Goal: Information Seeking & Learning: Learn about a topic

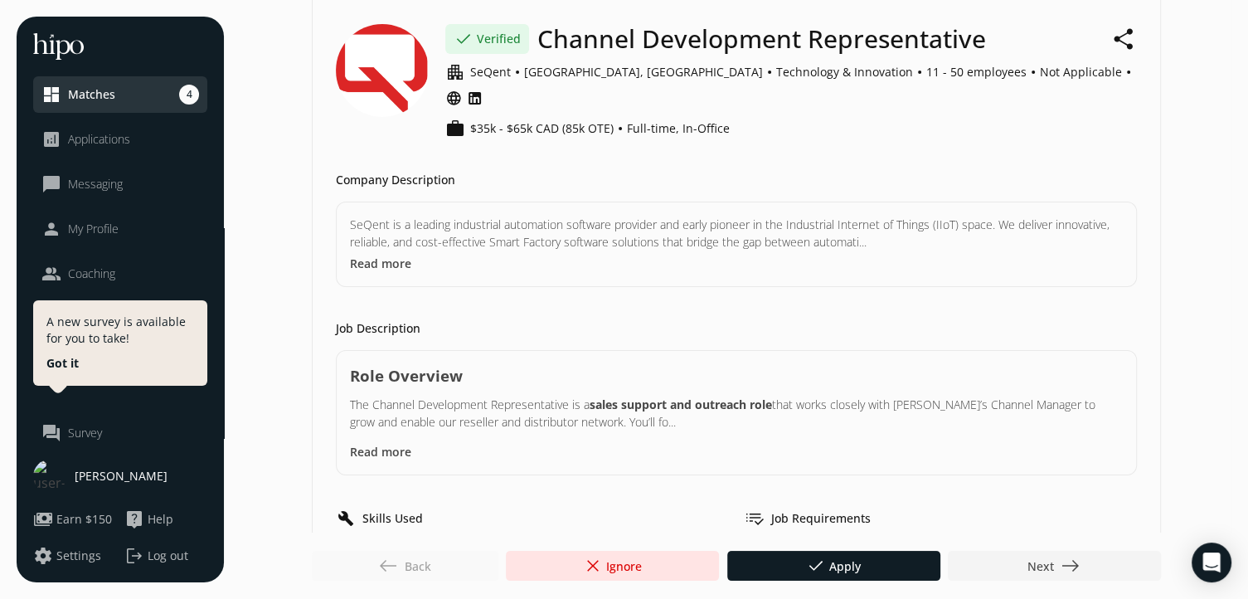
scroll to position [99, 0]
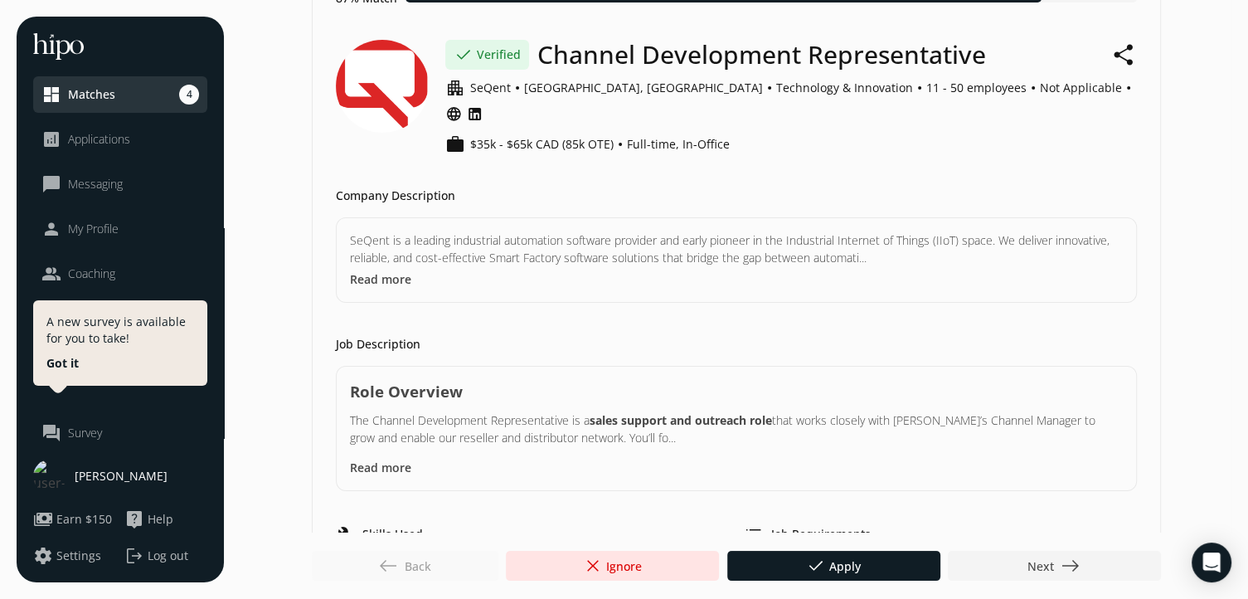
click at [407, 270] on button "Read more" at bounding box center [380, 278] width 61 height 17
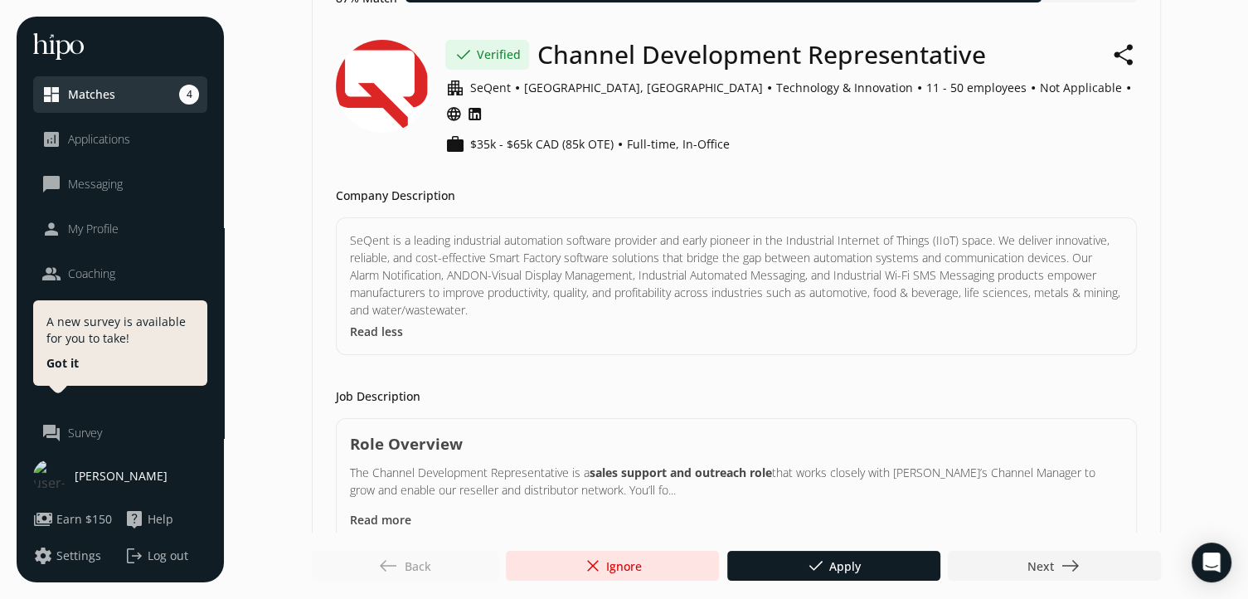
scroll to position [0, 0]
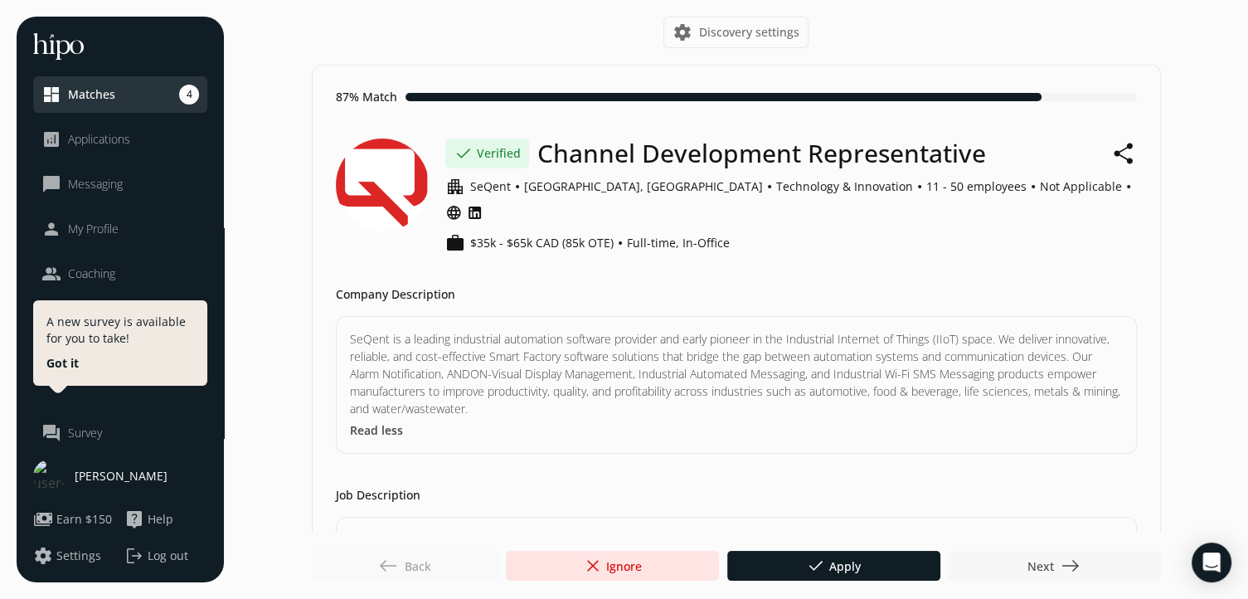
click at [1026, 555] on div at bounding box center [1054, 566] width 213 height 30
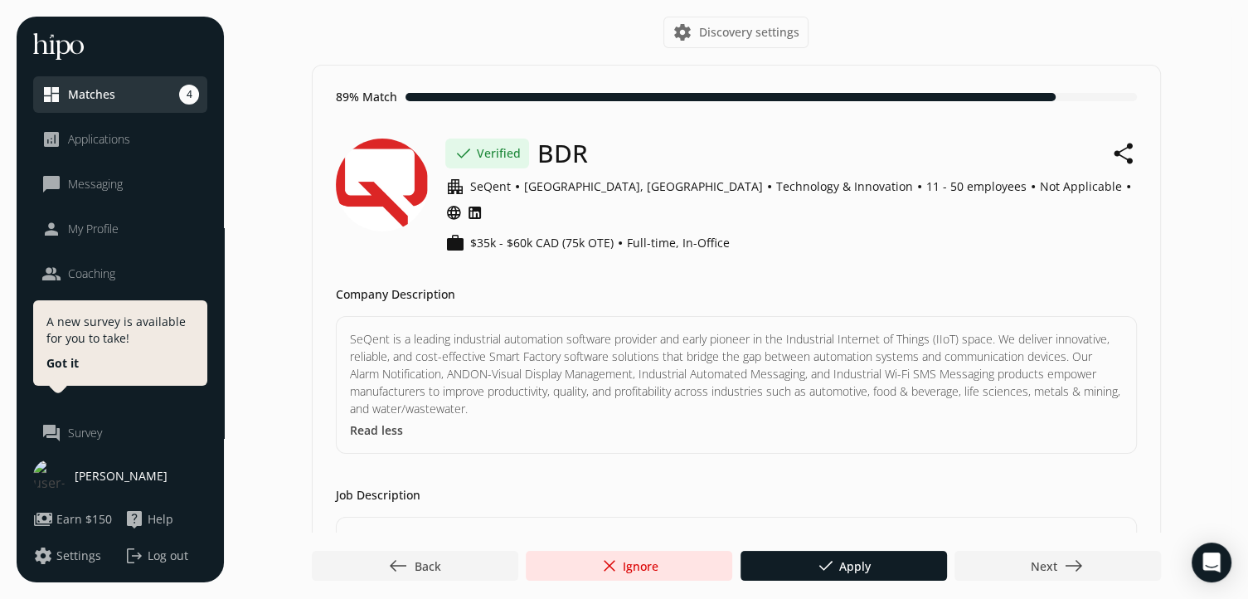
click at [378, 418] on div "SeQent is a leading industrial automation software provider and early pioneer i…" at bounding box center [736, 385] width 801 height 138
click at [1051, 565] on span "Next east" at bounding box center [1057, 566] width 53 height 20
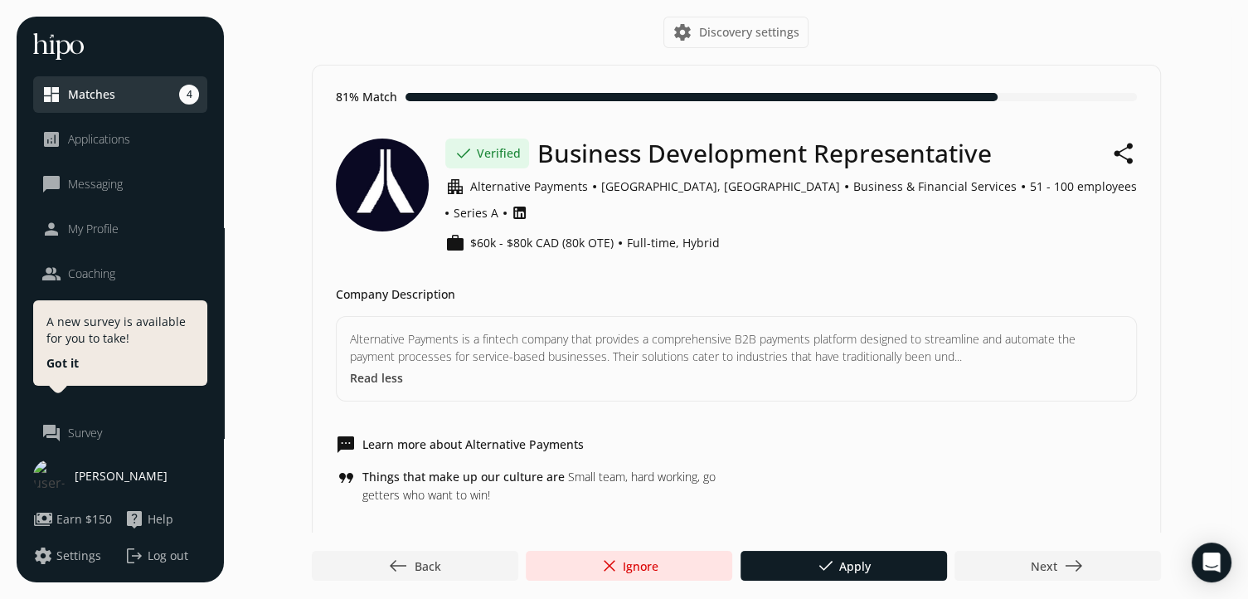
click at [381, 369] on button "Read less" at bounding box center [376, 377] width 53 height 17
click at [380, 369] on button "Read more" at bounding box center [380, 377] width 61 height 17
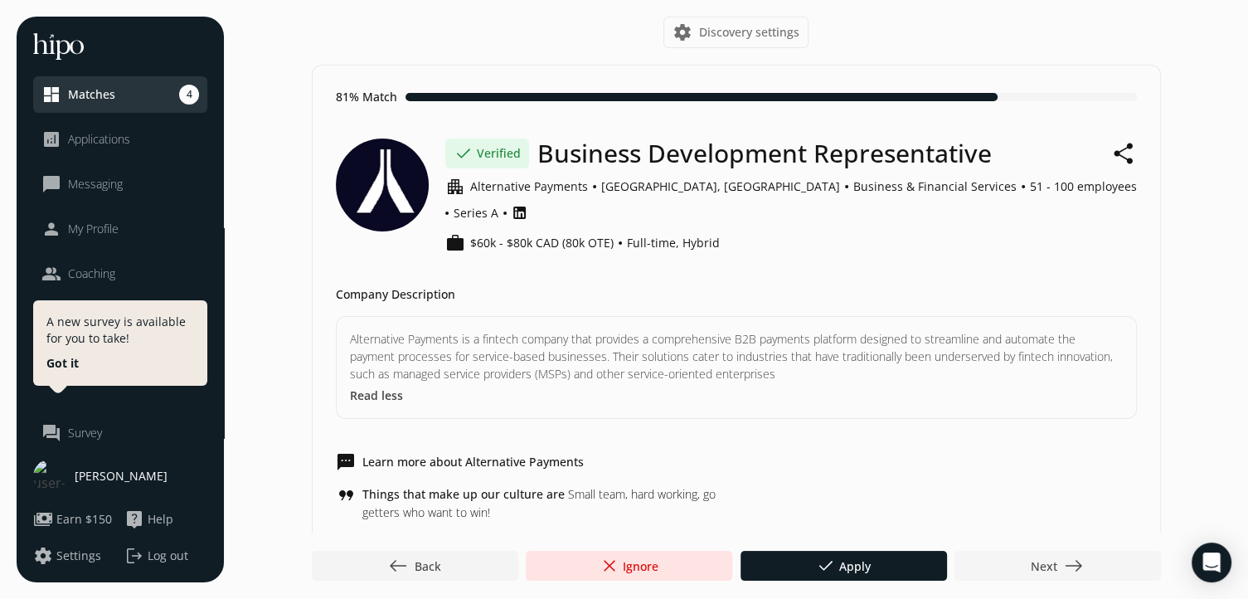
click at [1056, 556] on span "Next east" at bounding box center [1057, 566] width 53 height 20
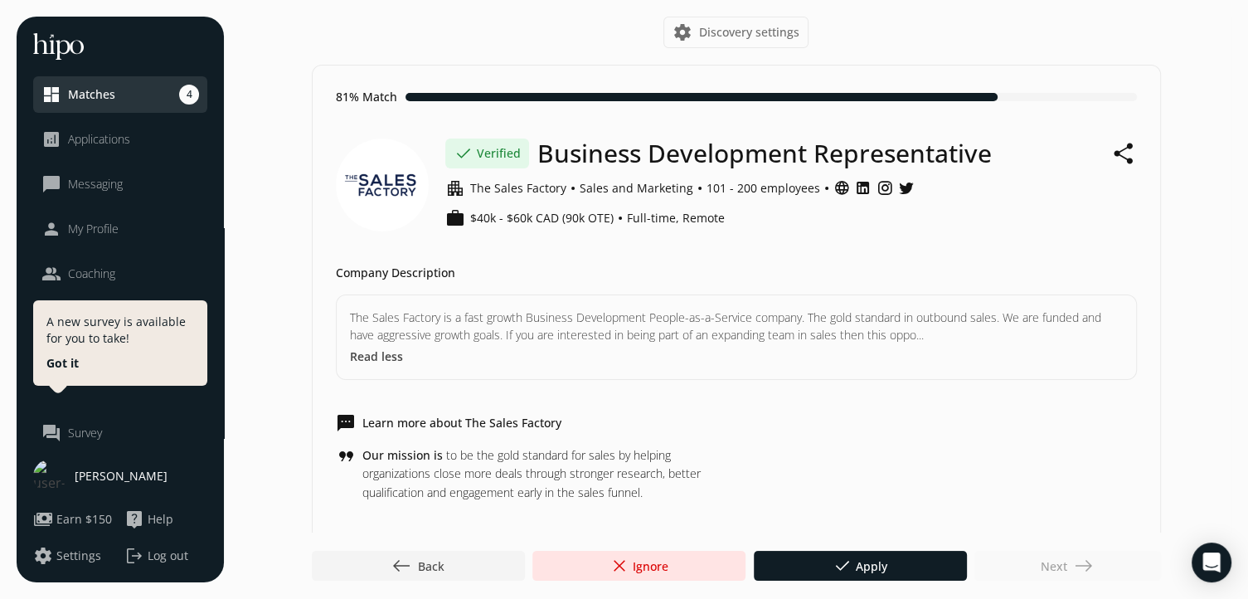
click at [726, 269] on div "Company Description" at bounding box center [736, 273] width 801 height 17
click at [159, 97] on link "dashboard Matches 4" at bounding box center [120, 95] width 158 height 20
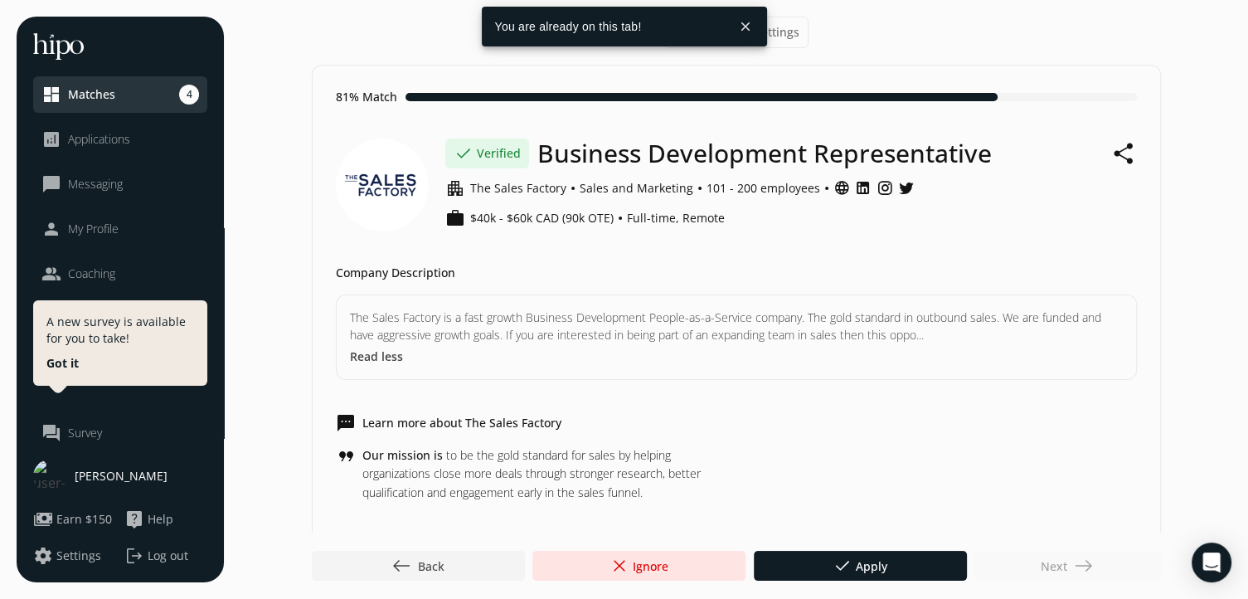
click at [746, 37] on button "close" at bounding box center [746, 27] width 30 height 30
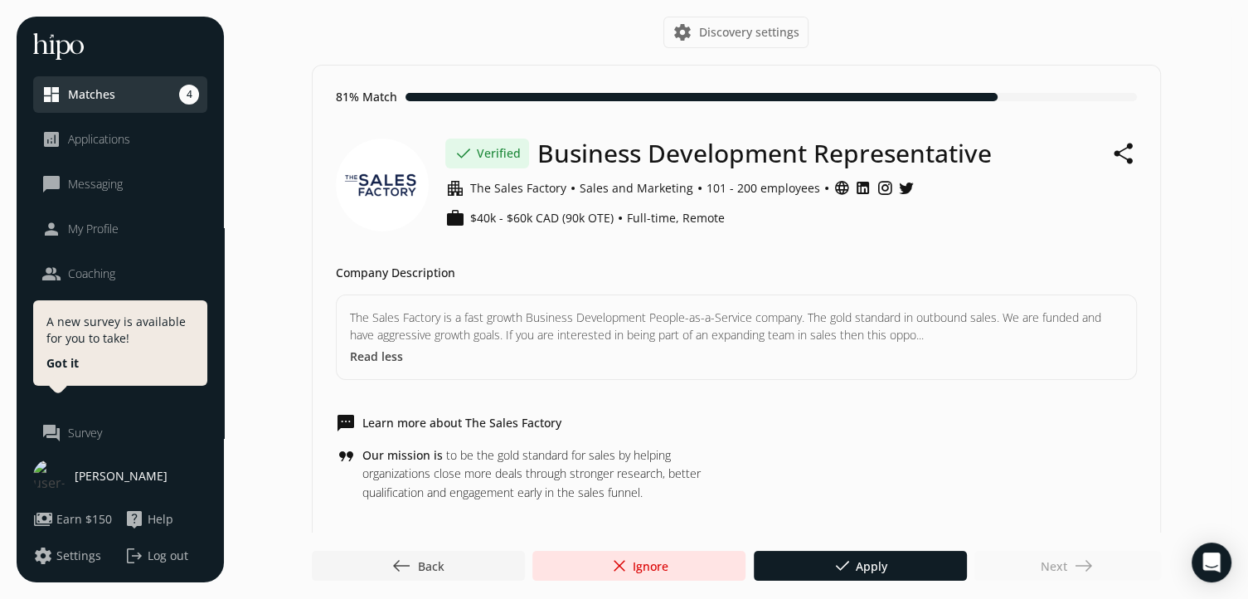
click at [399, 556] on span "west" at bounding box center [401, 566] width 20 height 20
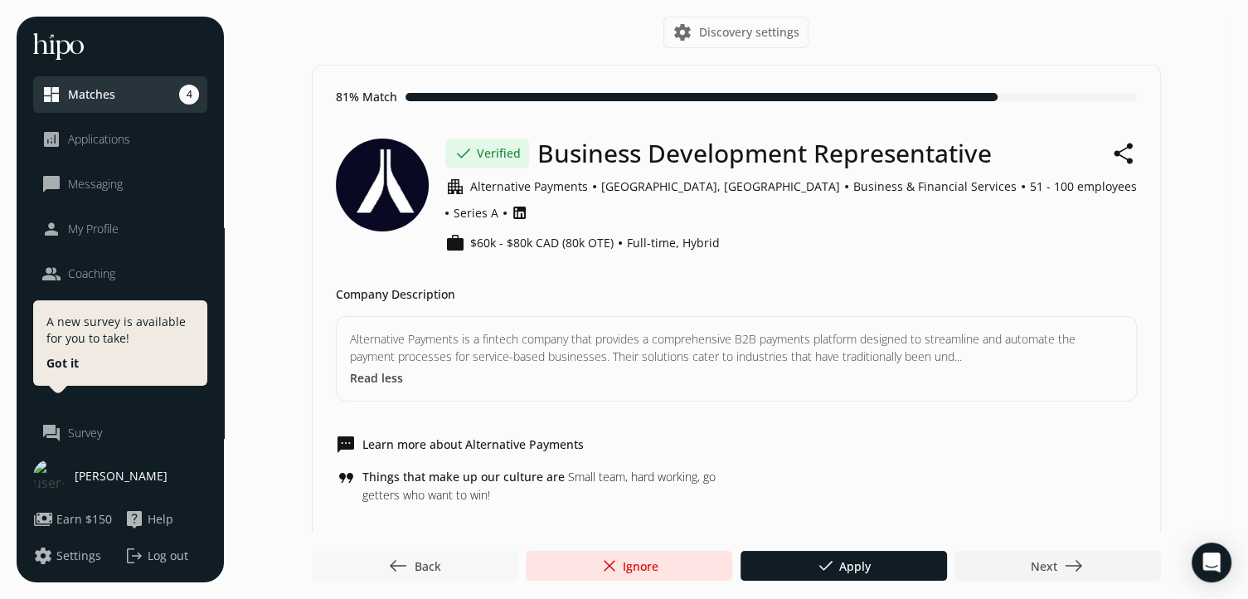
click at [399, 556] on span "west" at bounding box center [398, 566] width 20 height 20
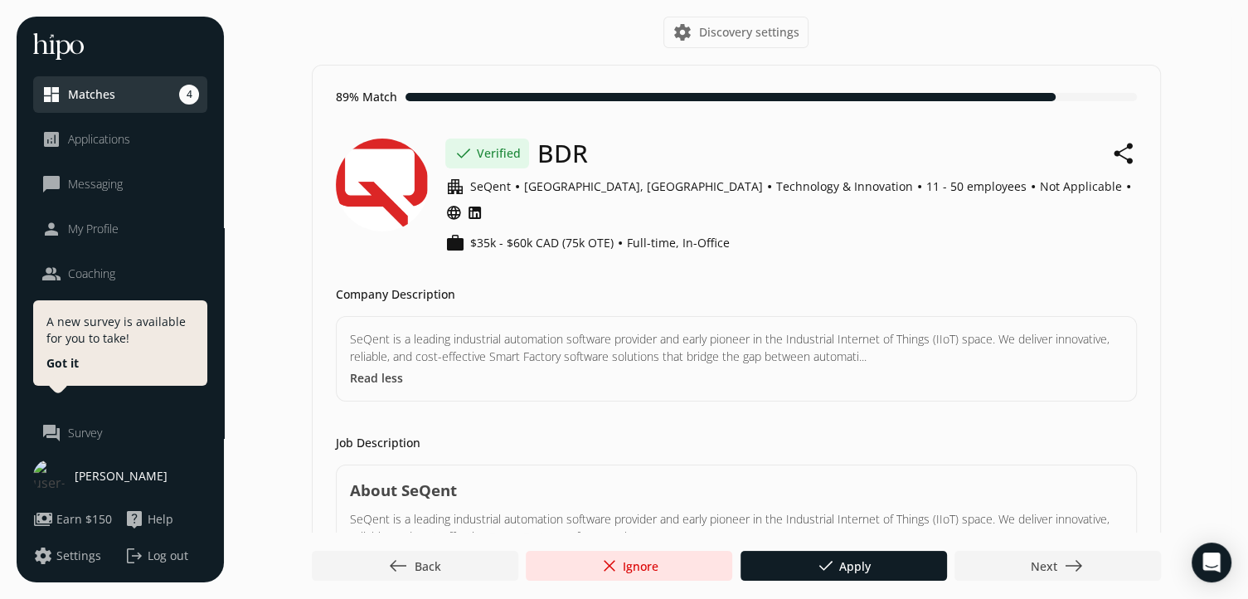
click at [399, 556] on span "west" at bounding box center [398, 566] width 20 height 20
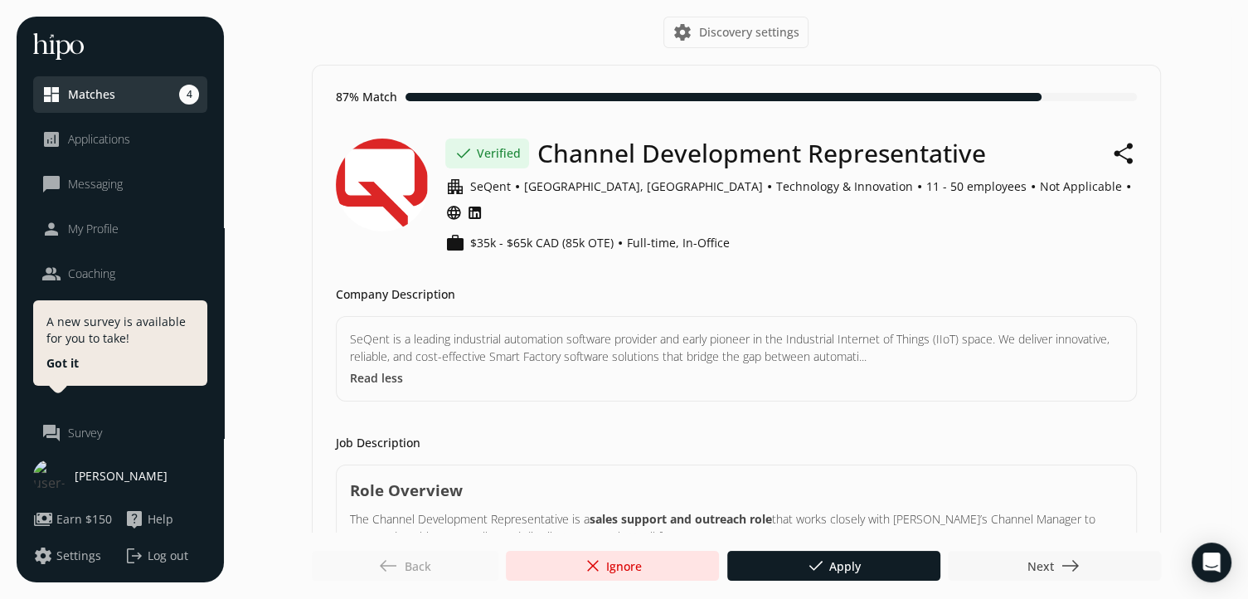
click at [1052, 558] on span "Next east" at bounding box center [1053, 566] width 53 height 20
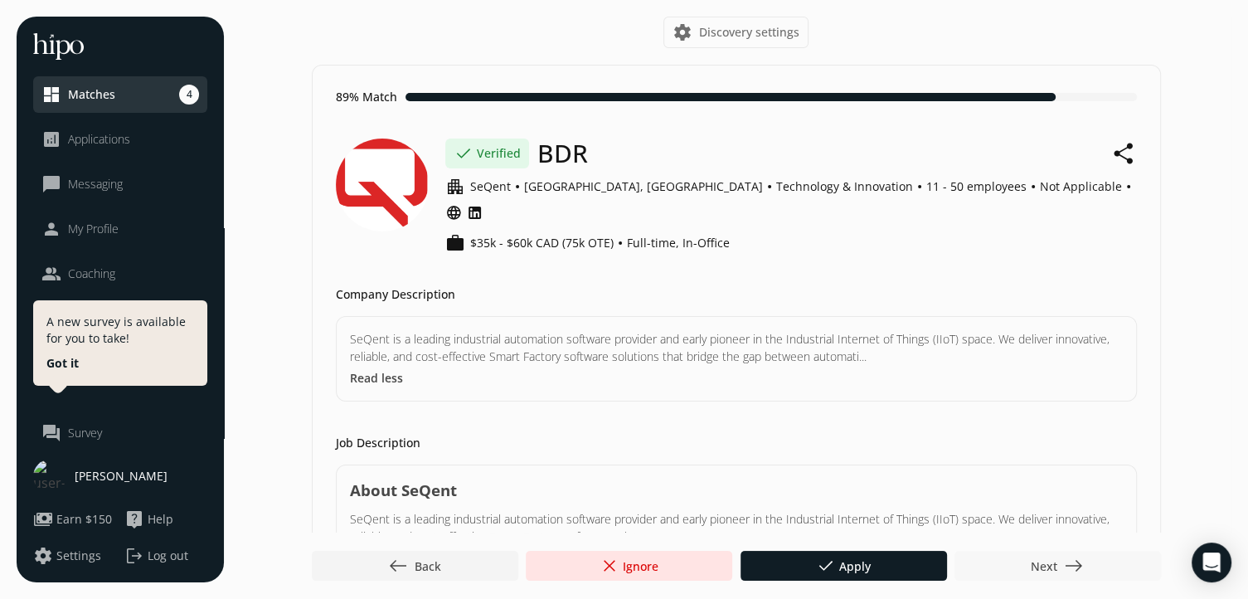
click at [1052, 557] on span "Next east" at bounding box center [1057, 566] width 53 height 20
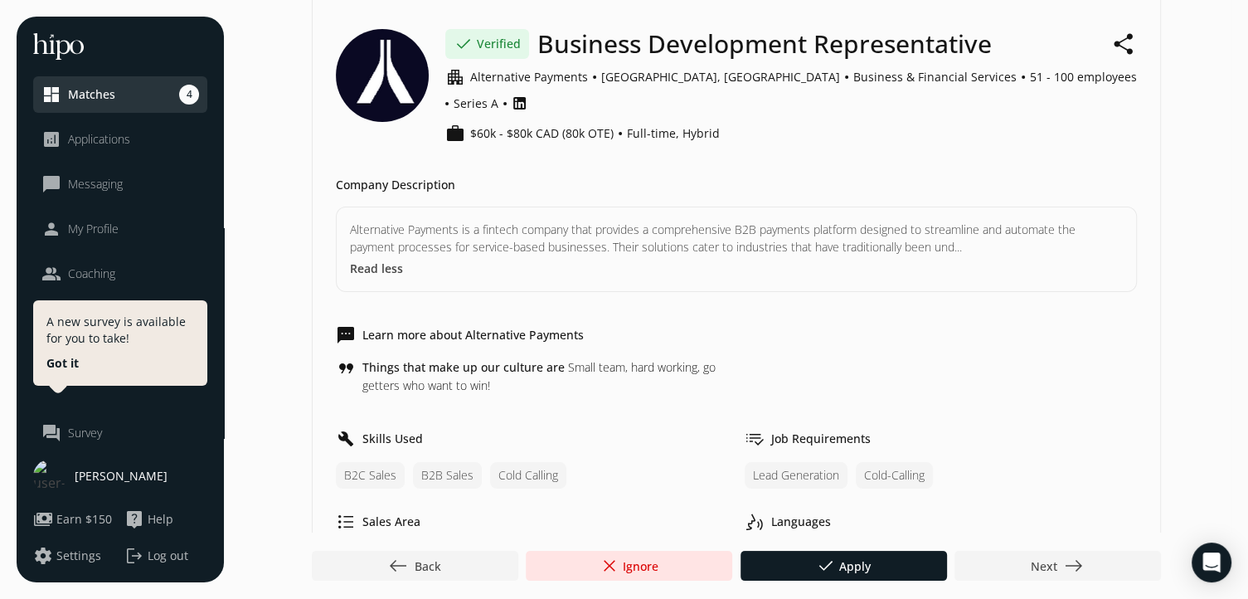
scroll to position [111, 0]
click at [378, 258] on button "Read less" at bounding box center [376, 266] width 53 height 17
click at [378, 258] on button "Read more" at bounding box center [380, 266] width 61 height 17
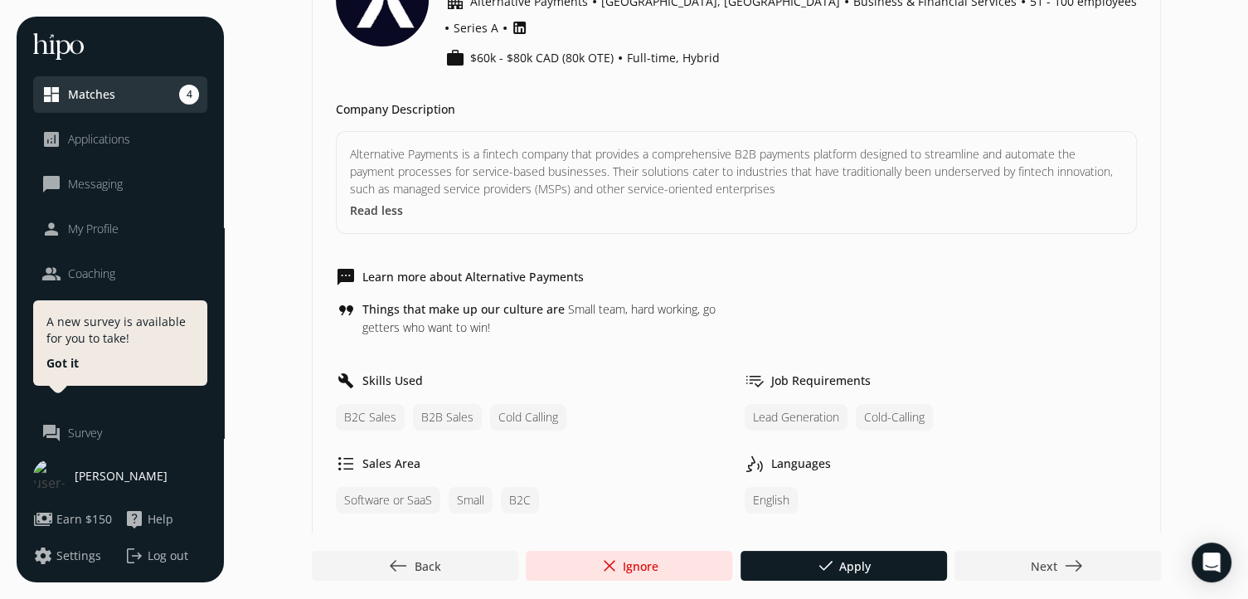
scroll to position [0, 0]
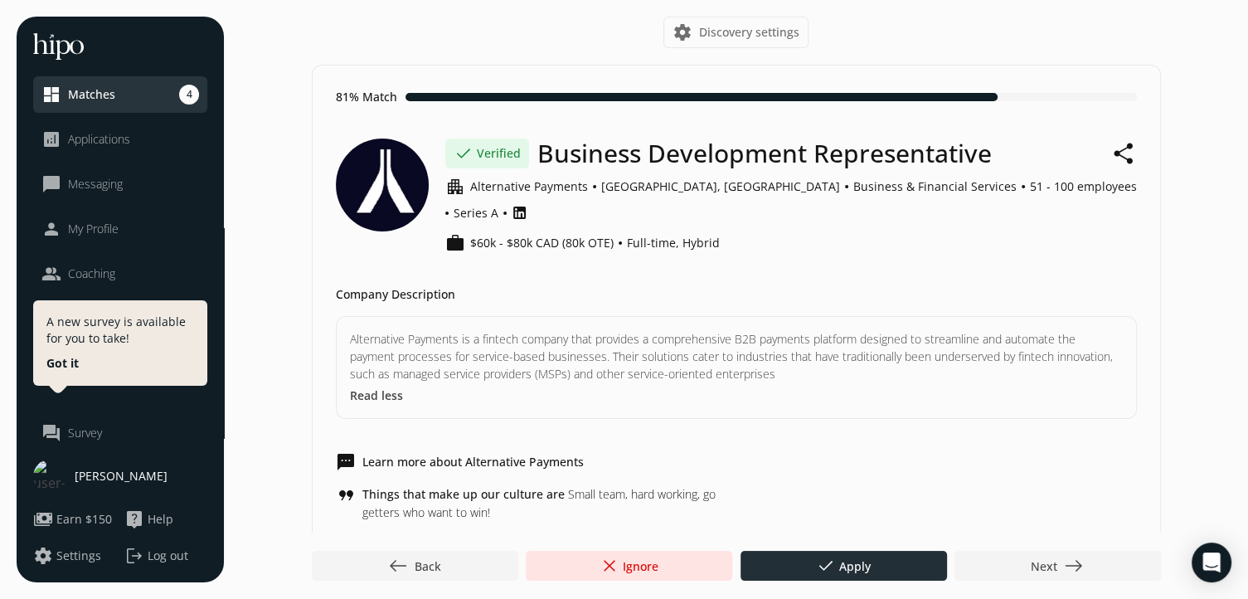
click at [831, 559] on span "done" at bounding box center [826, 566] width 20 height 20
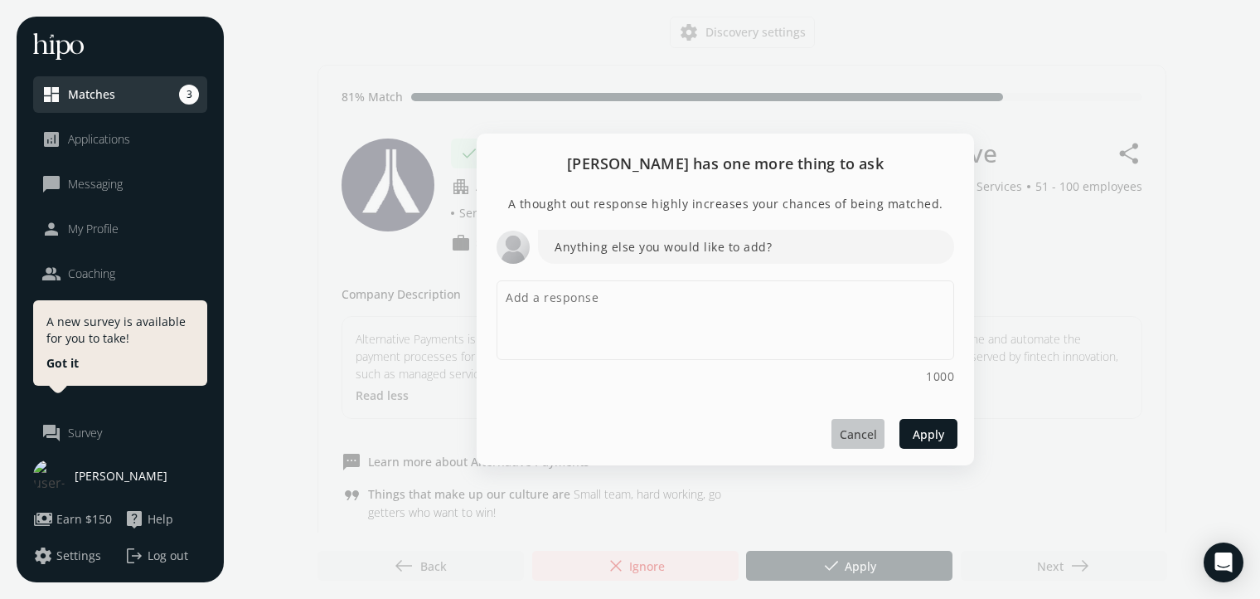
click at [853, 425] on span "Cancel" at bounding box center [858, 433] width 37 height 17
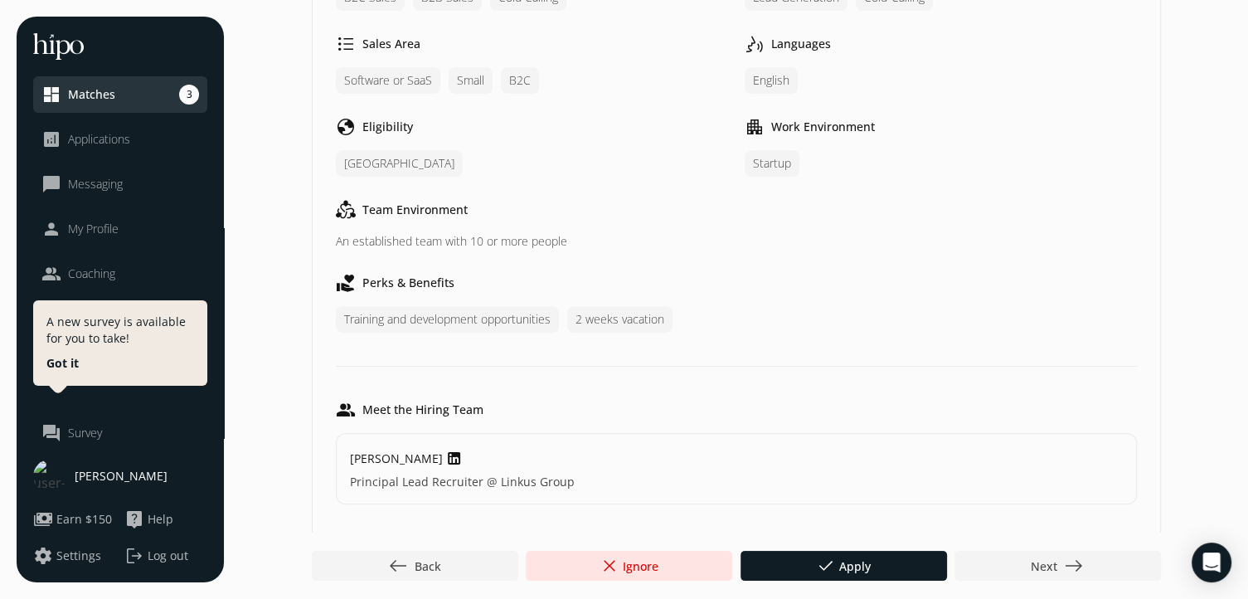
scroll to position [603, 0]
click at [1064, 579] on div at bounding box center [1057, 566] width 206 height 30
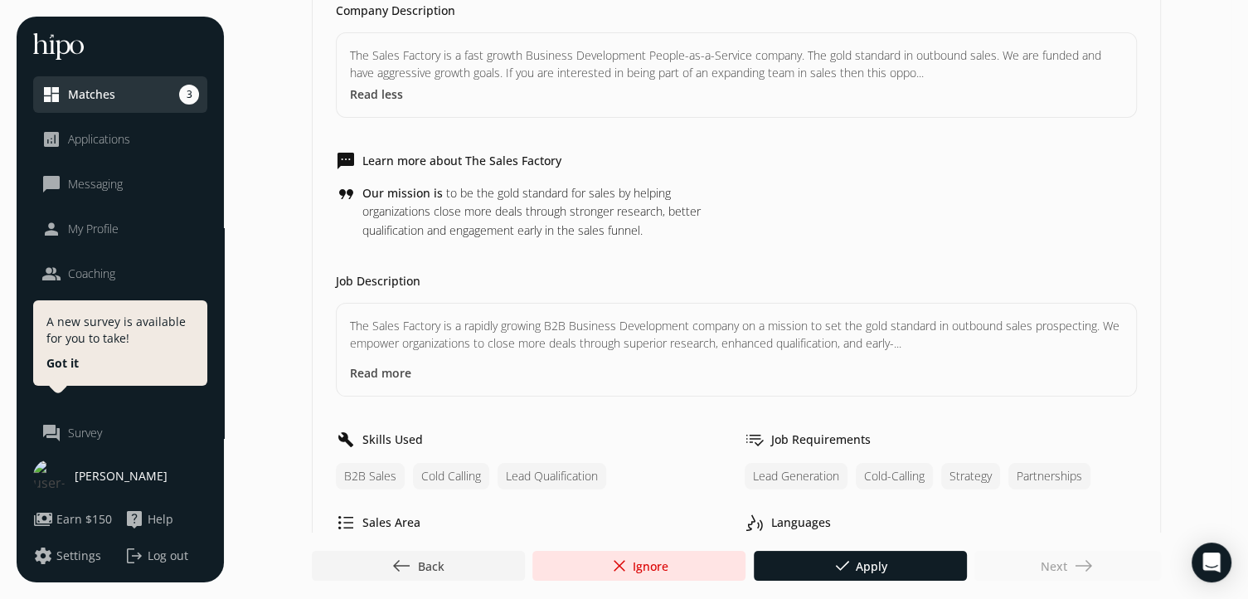
scroll to position [274, 0]
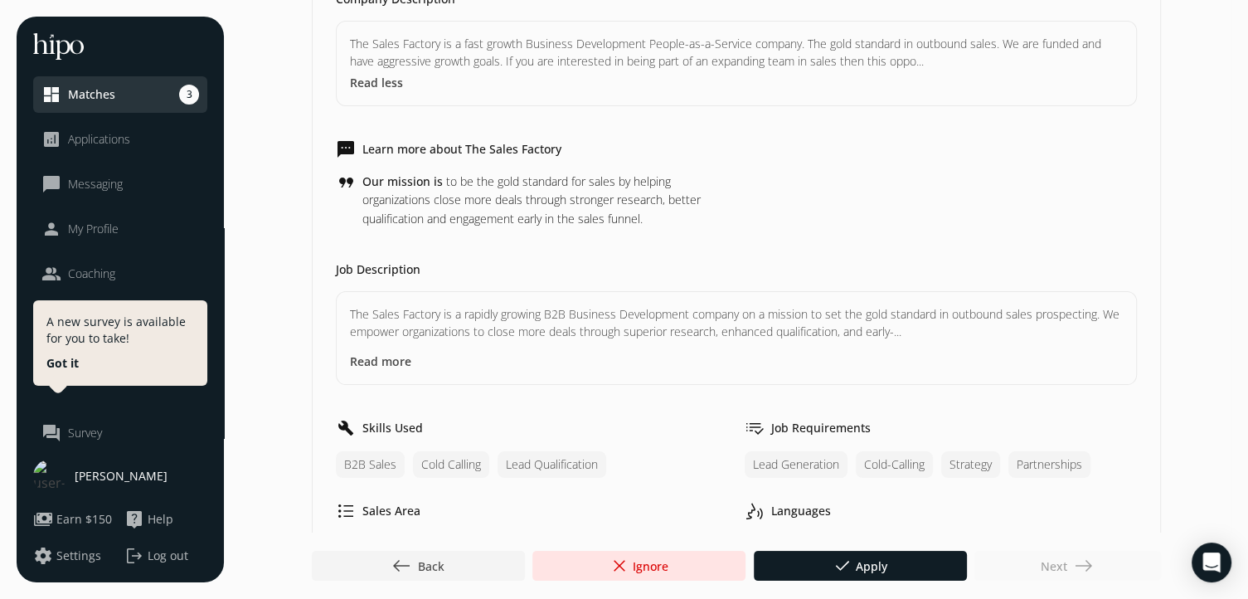
click at [397, 363] on button "Read more" at bounding box center [380, 360] width 61 height 17
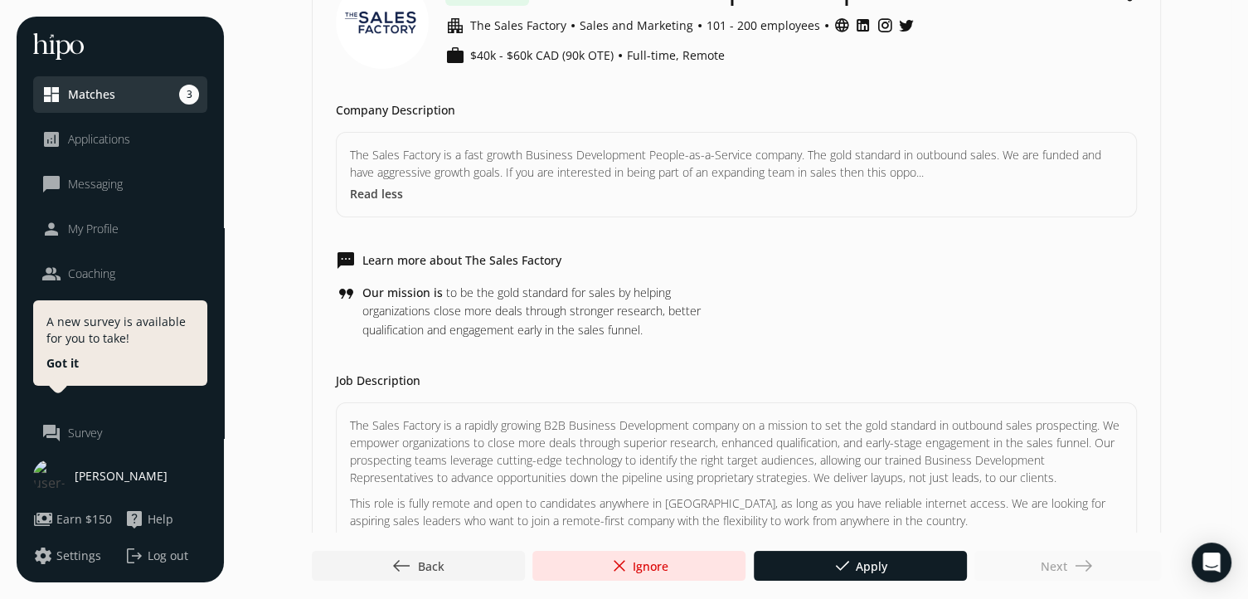
scroll to position [0, 0]
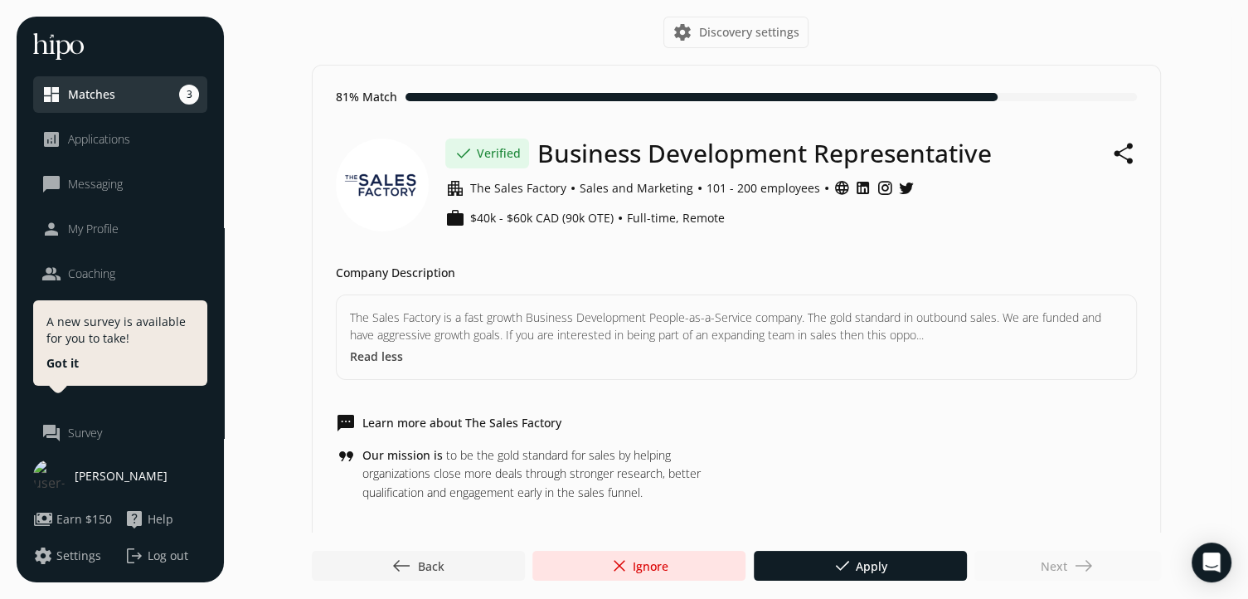
click at [463, 551] on div at bounding box center [418, 566] width 213 height 30
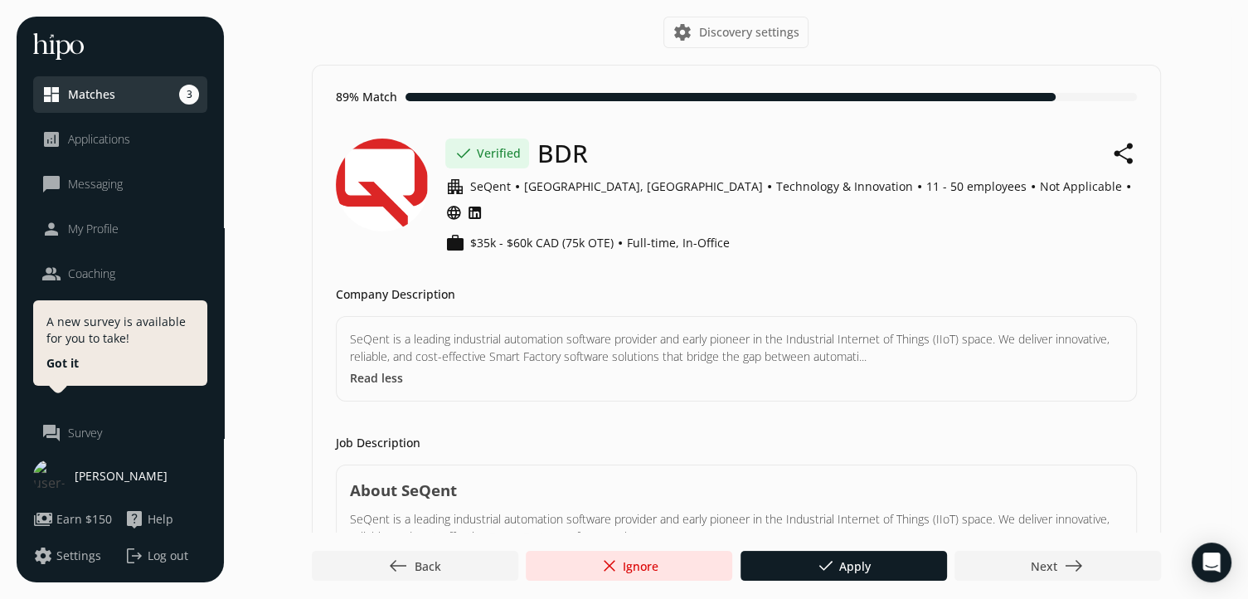
click at [463, 551] on div at bounding box center [415, 566] width 206 height 30
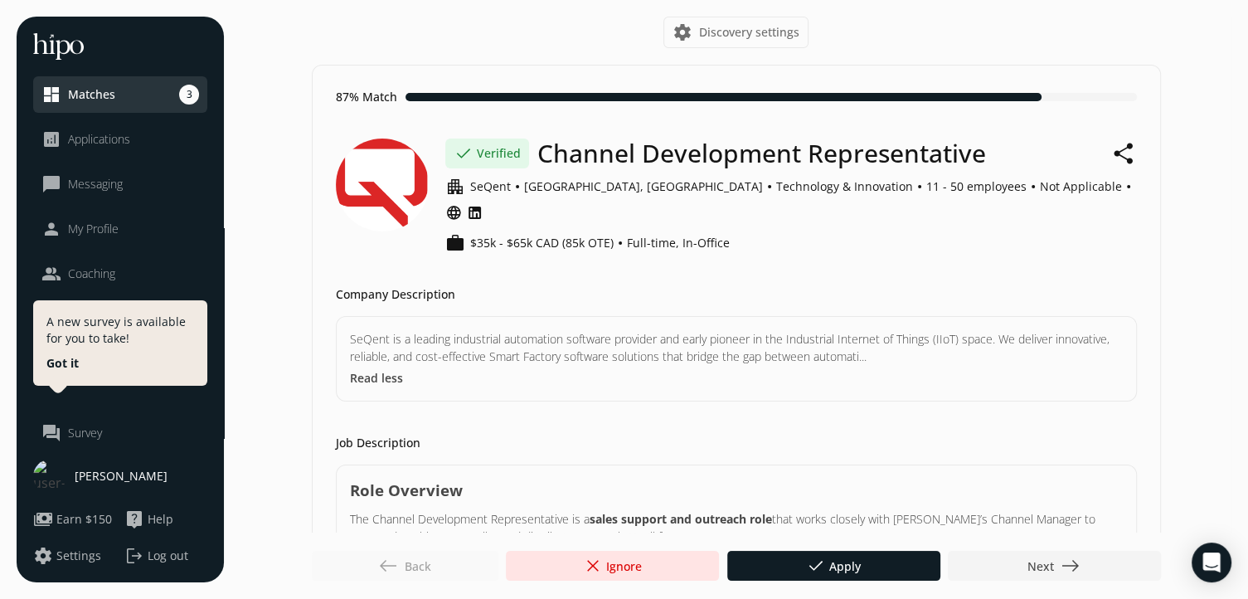
click at [463, 551] on div "west Back" at bounding box center [405, 566] width 187 height 30
click at [1021, 548] on footer "west Back close Ignore done Apply Next east" at bounding box center [624, 565] width 1248 height 66
click at [1023, 551] on div at bounding box center [1054, 566] width 213 height 30
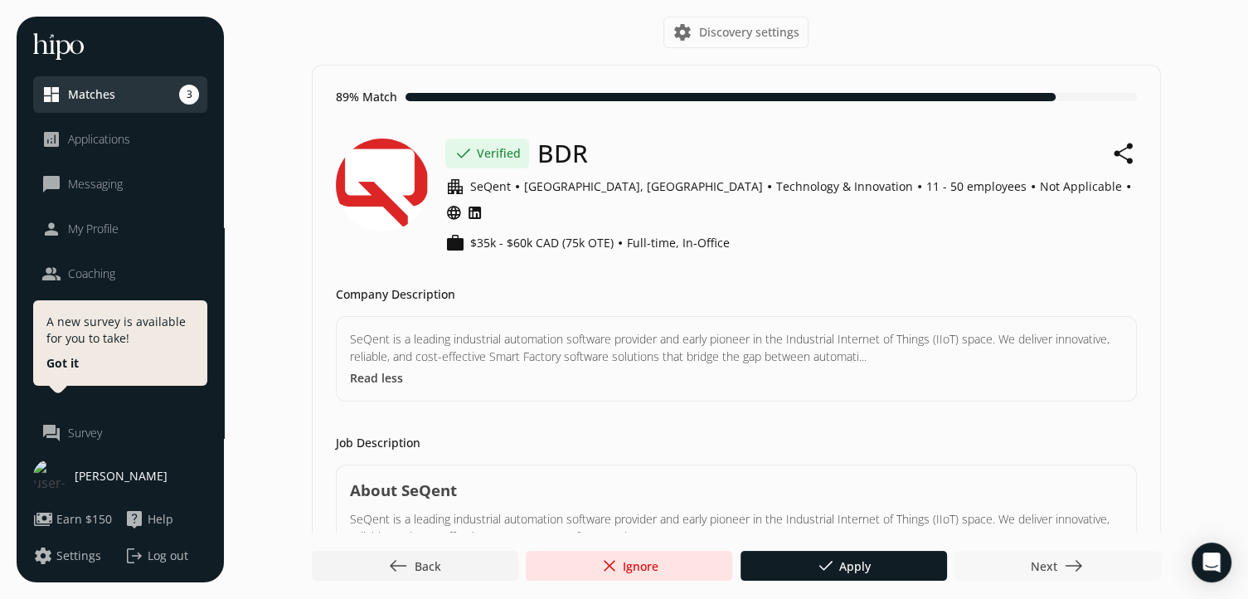
click at [1023, 551] on div at bounding box center [1057, 566] width 206 height 30
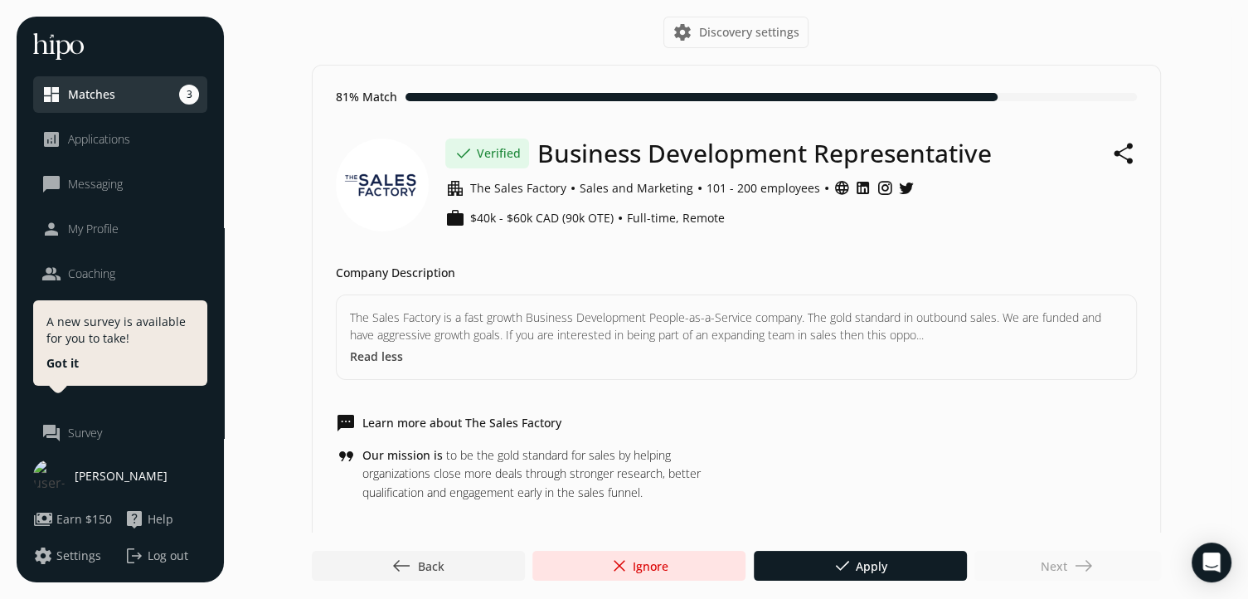
click at [1023, 551] on div "Next east" at bounding box center [1067, 566] width 187 height 30
click at [1041, 564] on div "Next east" at bounding box center [1067, 566] width 187 height 30
click at [431, 541] on footer "west Back close Ignore done Apply Next east" at bounding box center [624, 565] width 1248 height 66
click at [428, 560] on span "west Back" at bounding box center [417, 566] width 53 height 20
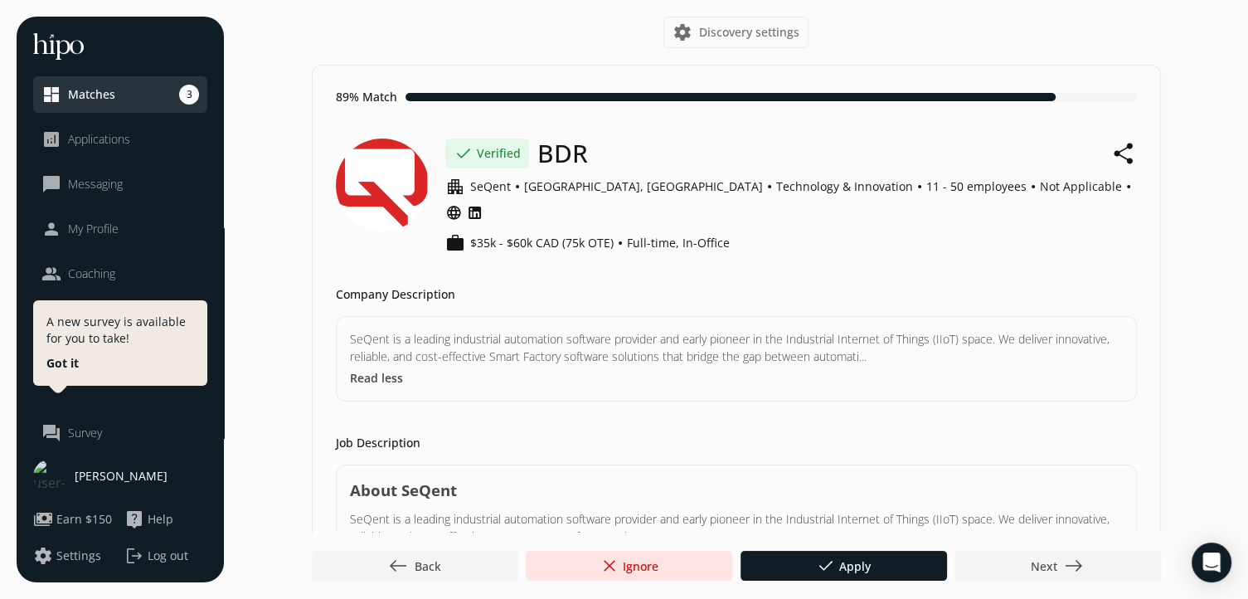
click at [428, 560] on span "west Back" at bounding box center [414, 566] width 53 height 20
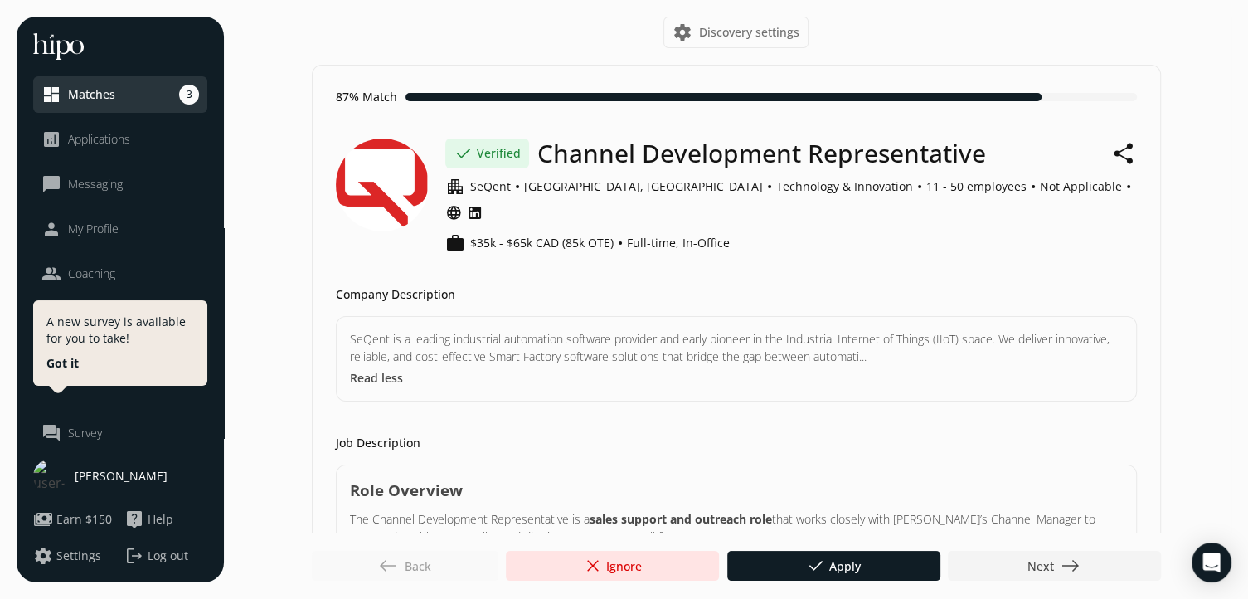
click at [428, 560] on div "west Back" at bounding box center [405, 566] width 187 height 30
click at [147, 107] on li "dashboard Matches 3" at bounding box center [120, 94] width 174 height 36
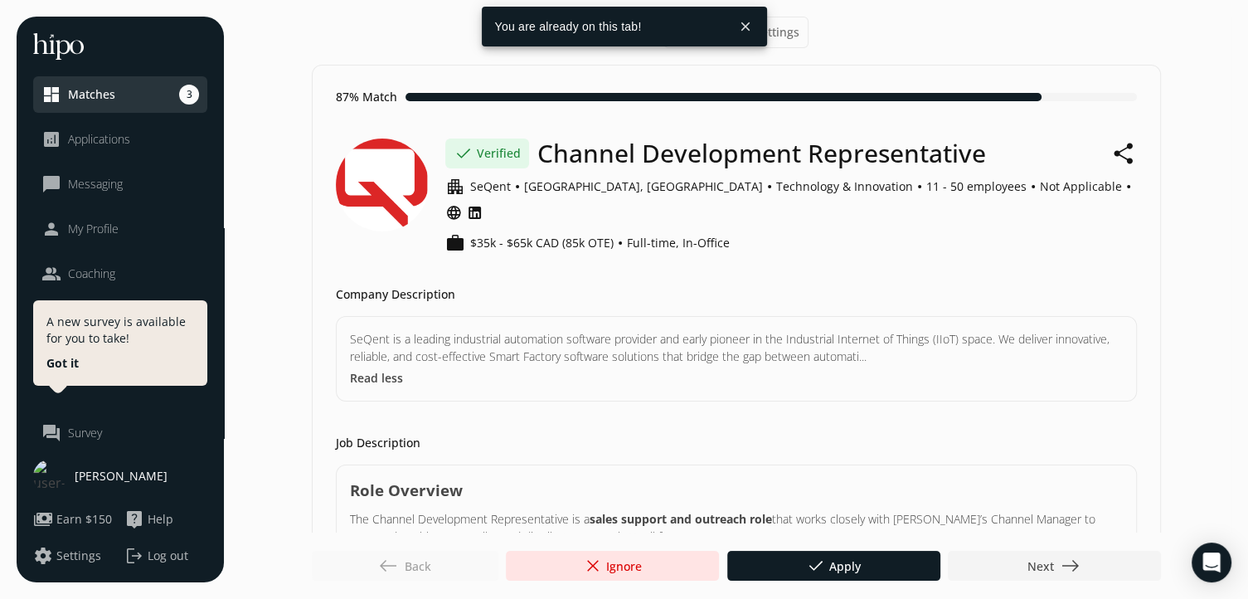
click at [743, 30] on button "close" at bounding box center [746, 27] width 30 height 30
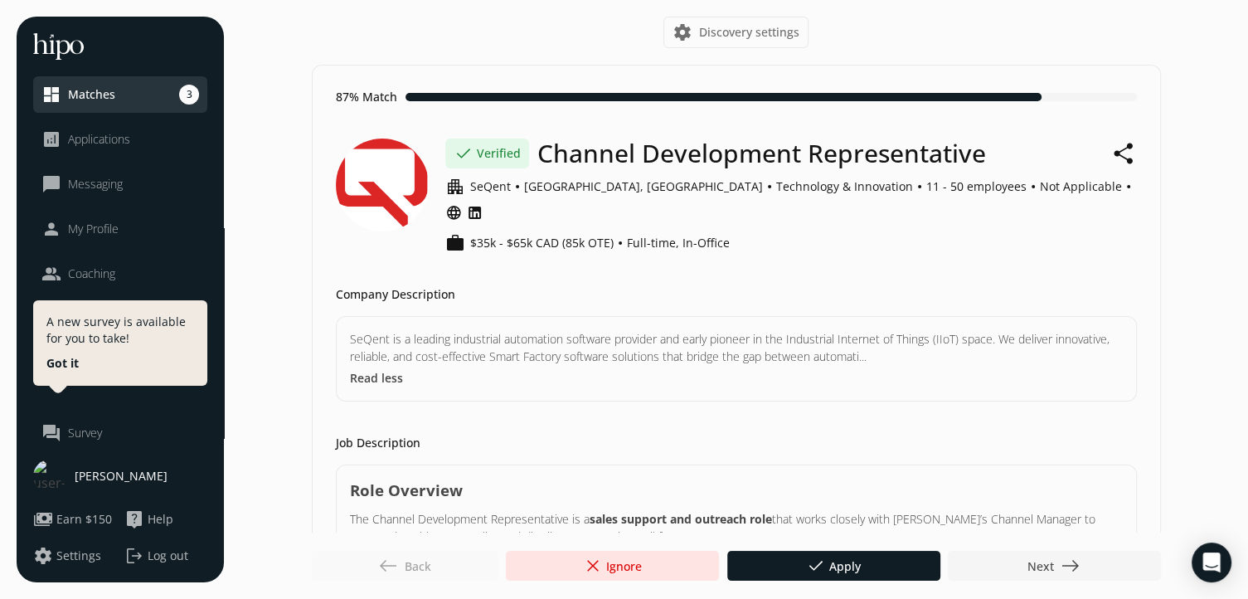
click at [1097, 561] on div at bounding box center [1054, 566] width 213 height 30
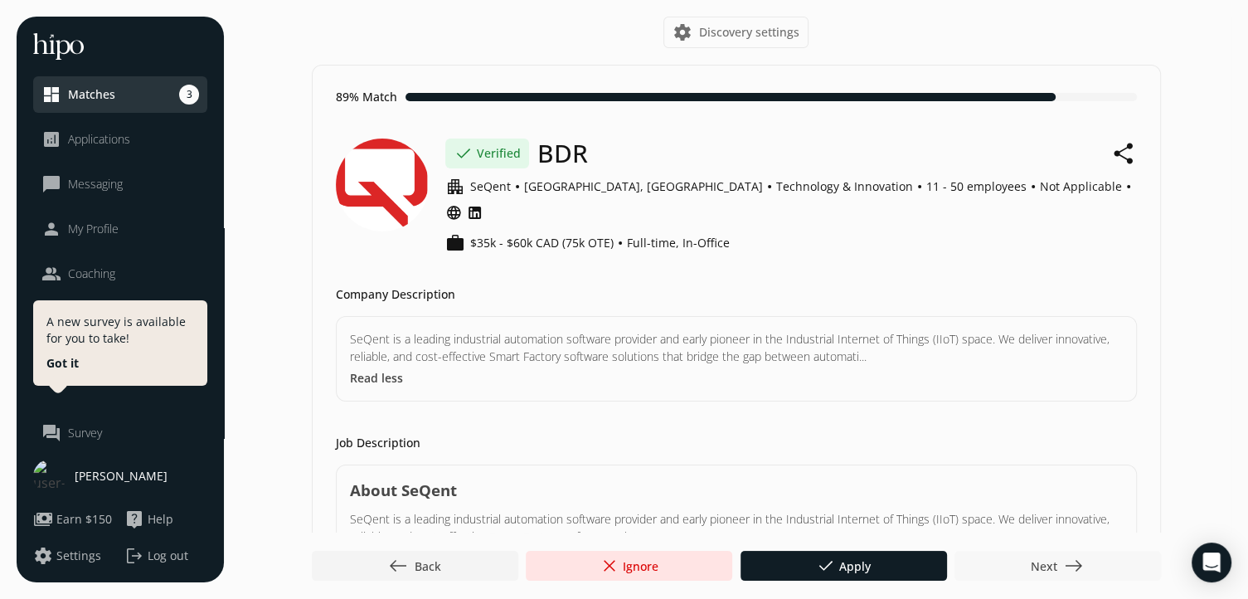
click at [1097, 561] on div at bounding box center [1057, 566] width 206 height 30
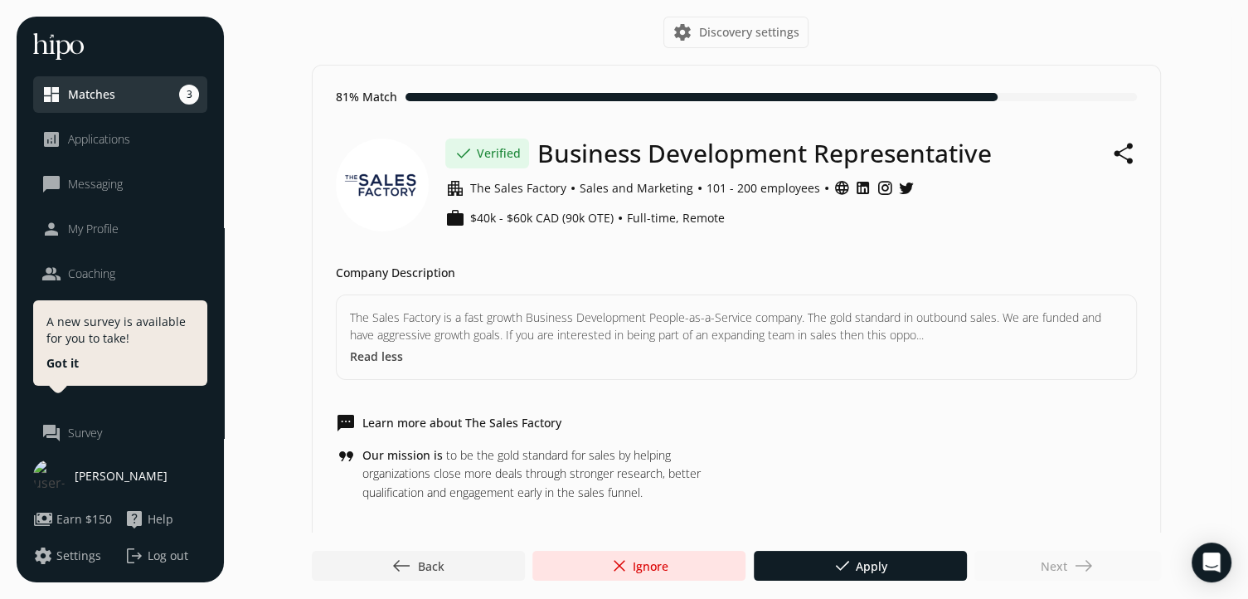
click at [1097, 561] on div "Next east" at bounding box center [1067, 566] width 187 height 30
click at [426, 561] on span "west Back" at bounding box center [417, 566] width 53 height 20
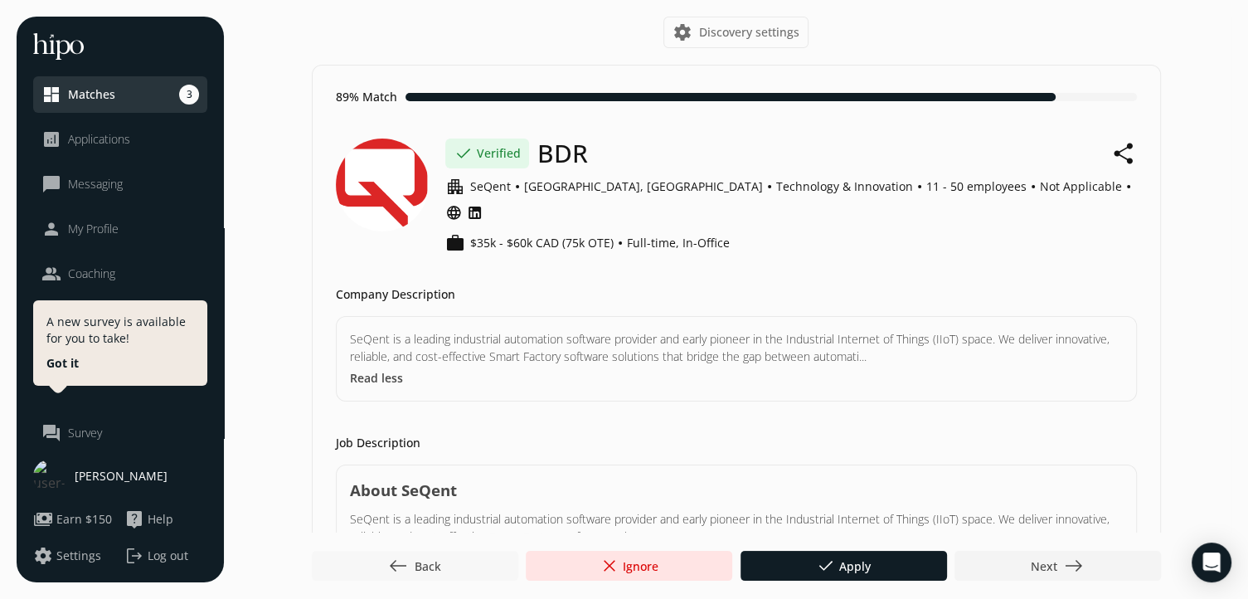
click at [426, 561] on span "west Back" at bounding box center [414, 566] width 53 height 20
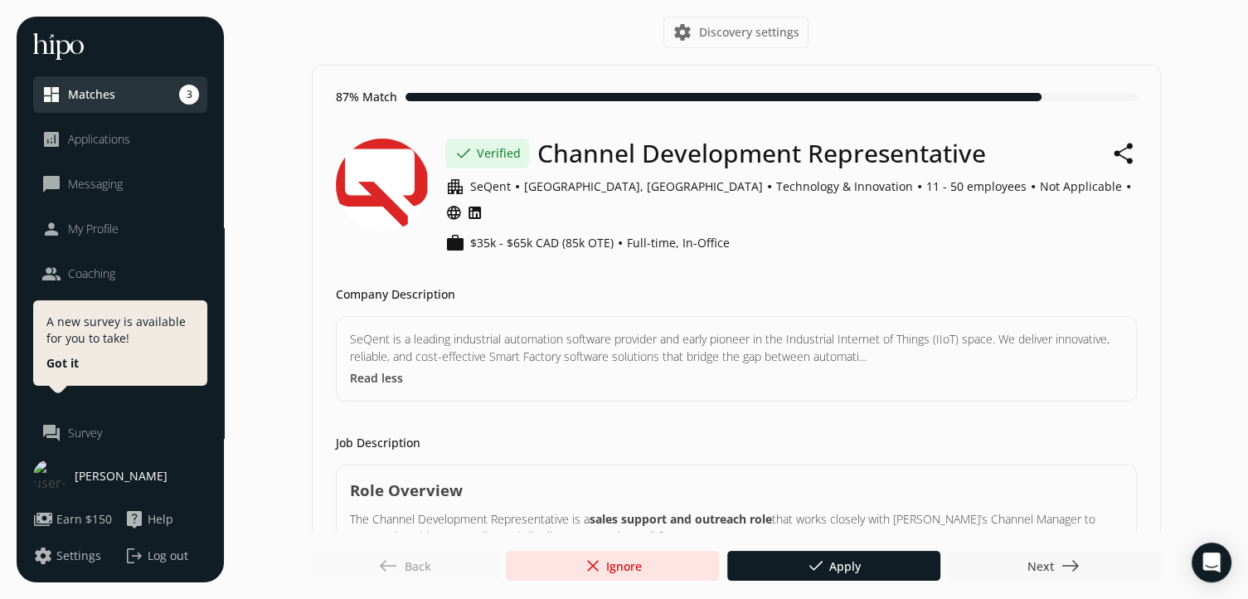
click at [1039, 568] on span "Next east" at bounding box center [1053, 566] width 53 height 20
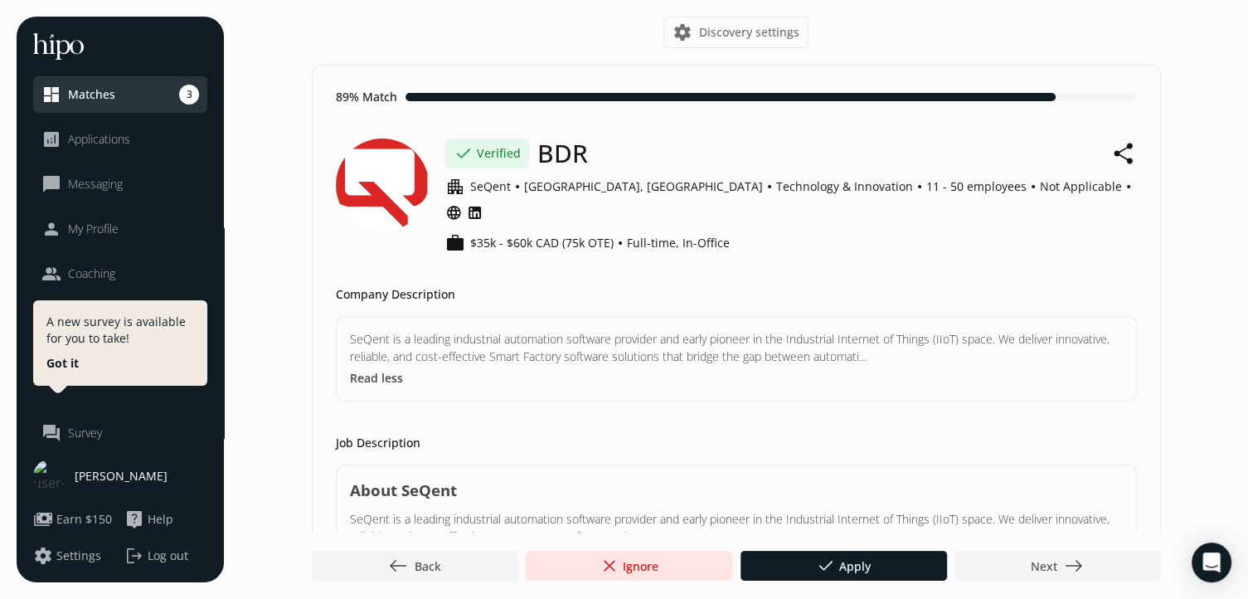
click at [390, 369] on button "Read less" at bounding box center [376, 377] width 53 height 17
click at [390, 369] on button "Read more" at bounding box center [380, 377] width 61 height 17
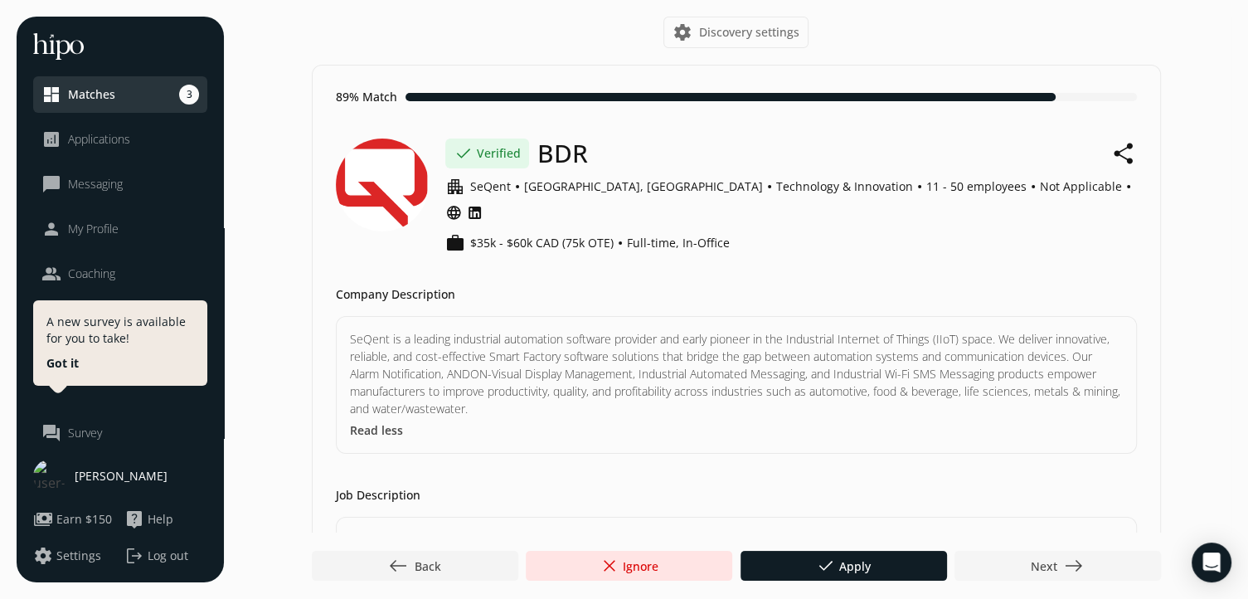
click at [1075, 568] on span "east" at bounding box center [1074, 566] width 20 height 20
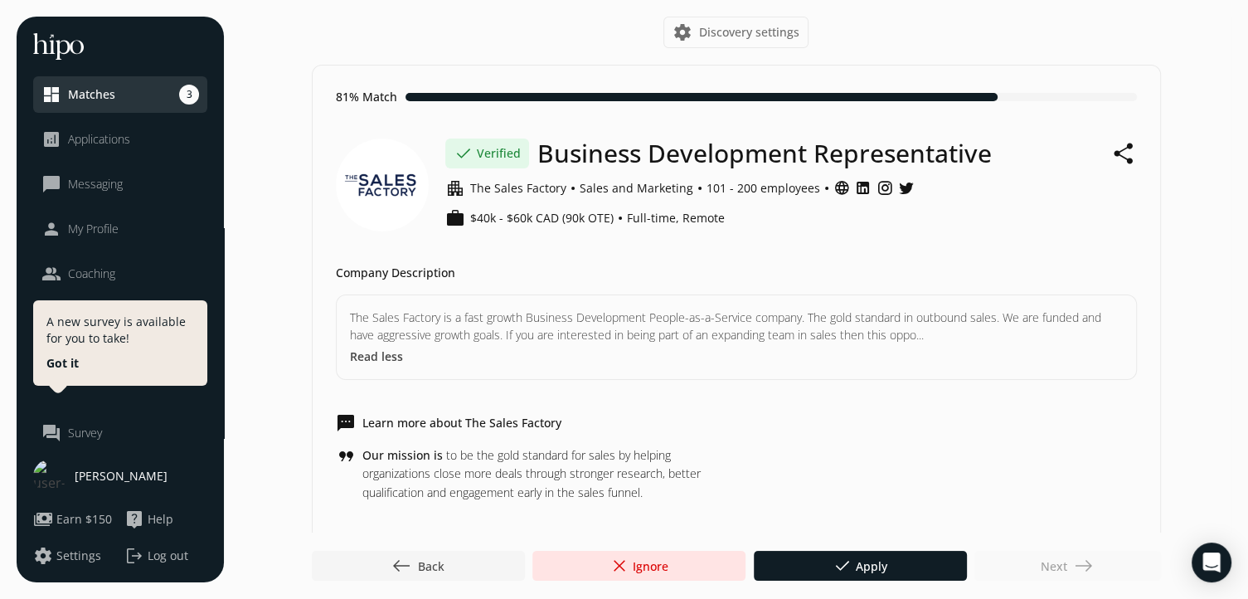
click at [412, 568] on span "west Back" at bounding box center [417, 566] width 53 height 20
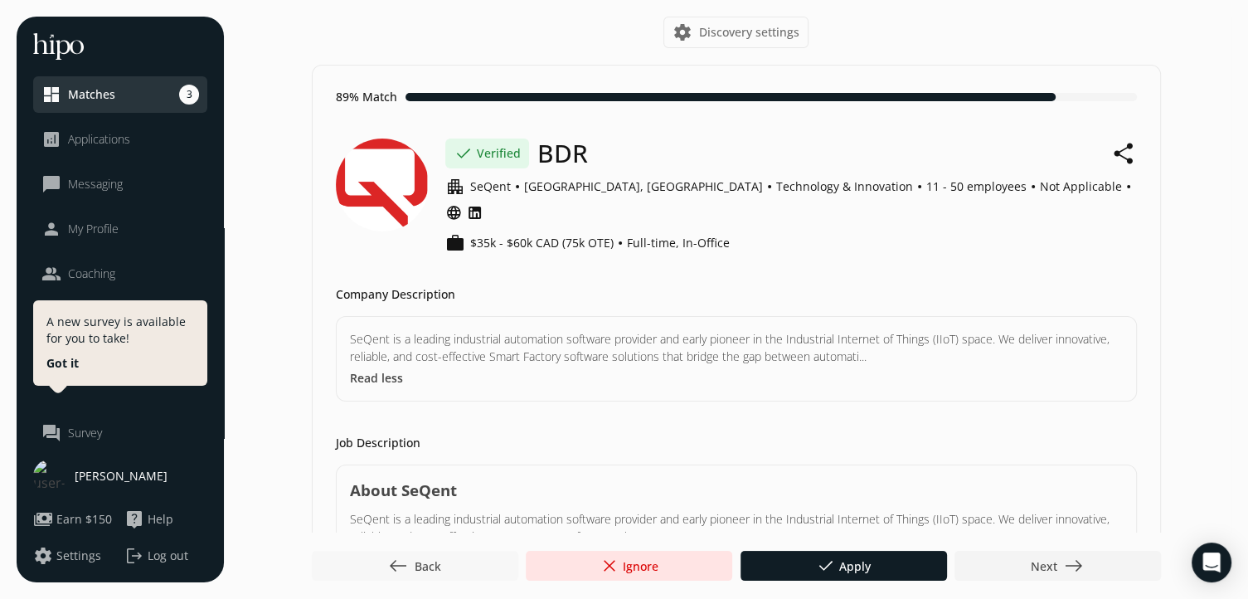
click at [412, 567] on span "west Back" at bounding box center [414, 566] width 53 height 20
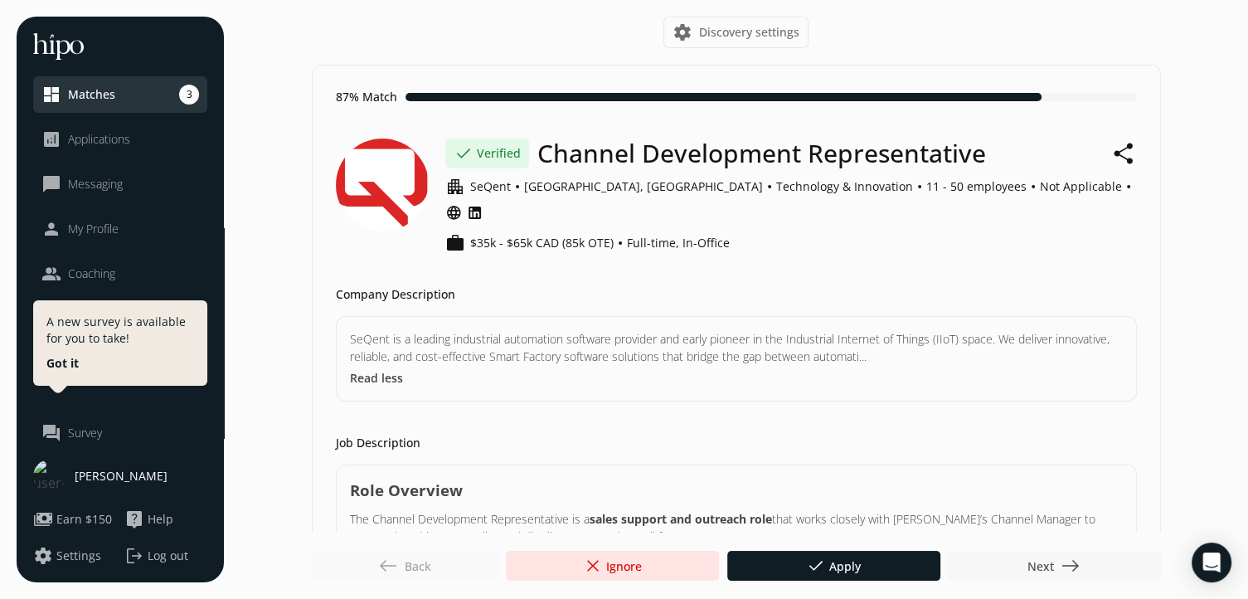
click at [1087, 570] on div at bounding box center [1054, 566] width 213 height 30
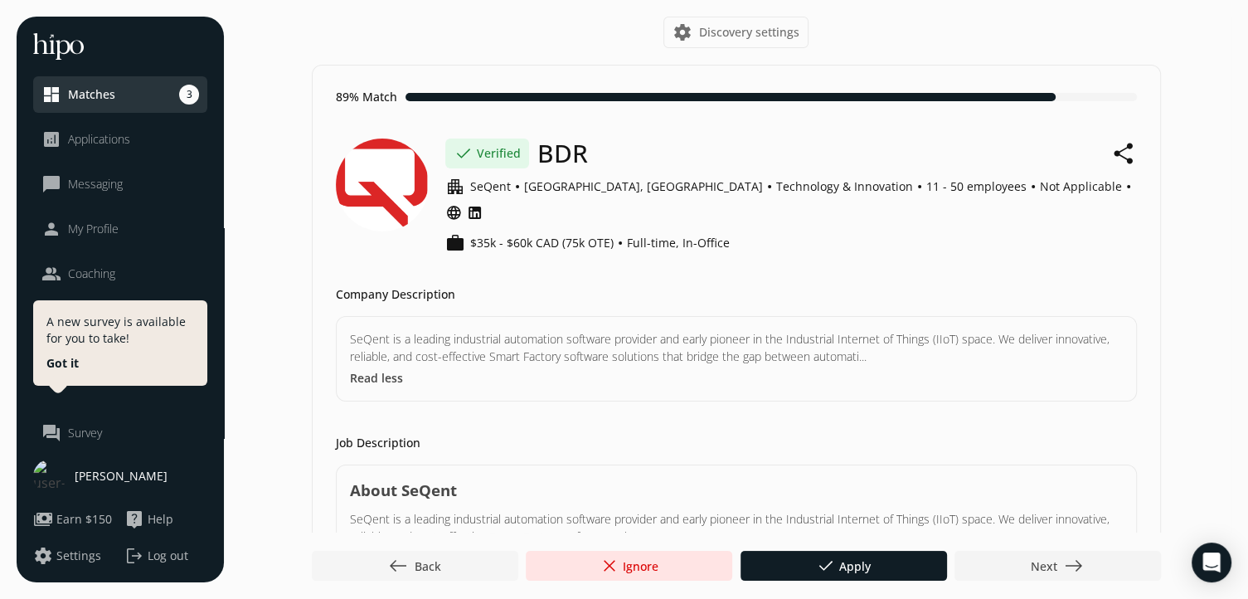
click at [421, 557] on span "west Back" at bounding box center [414, 566] width 53 height 20
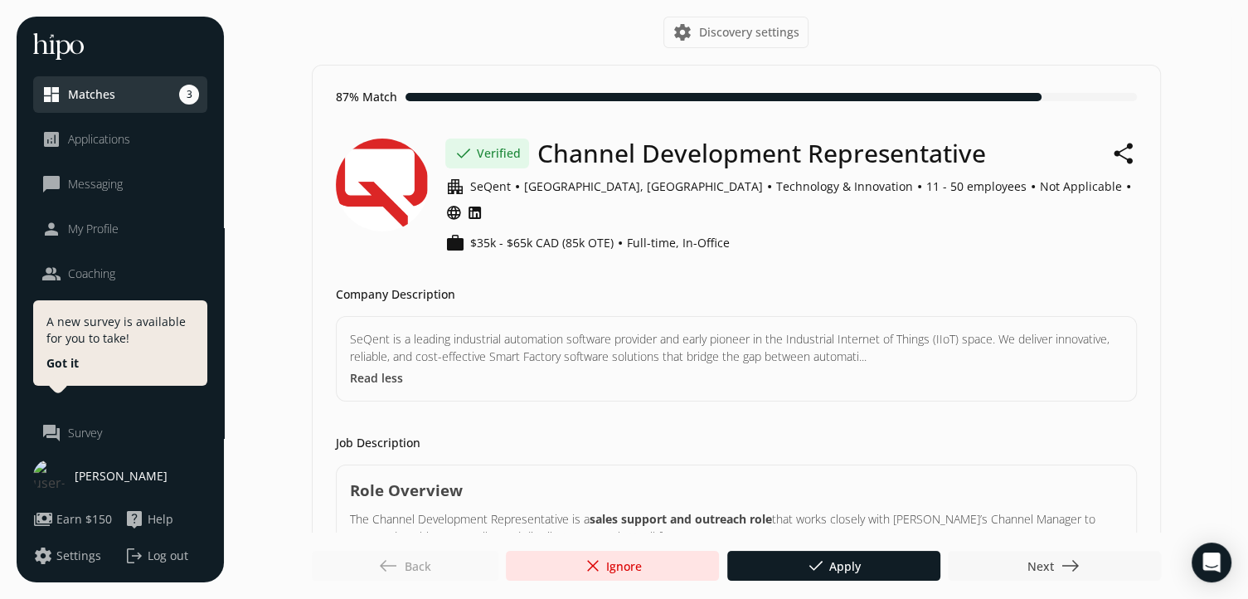
click at [1054, 555] on div at bounding box center [1054, 566] width 213 height 30
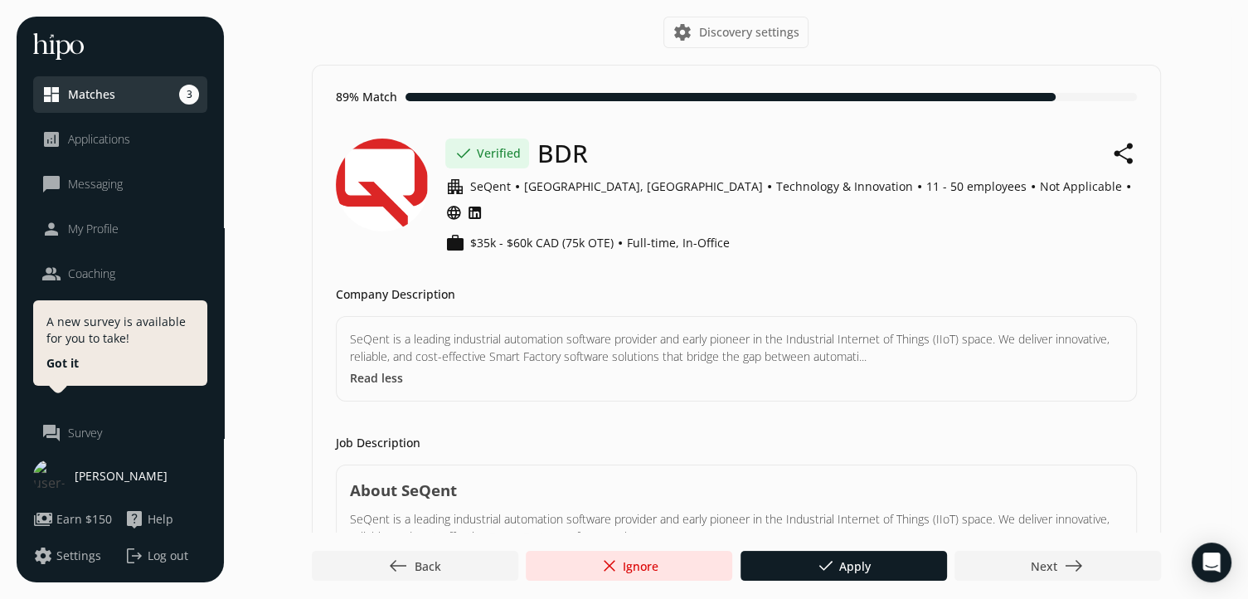
click at [1051, 549] on footer "west Back close Ignore done Apply Next east" at bounding box center [624, 565] width 1248 height 66
click at [1043, 567] on span "Next east" at bounding box center [1057, 566] width 53 height 20
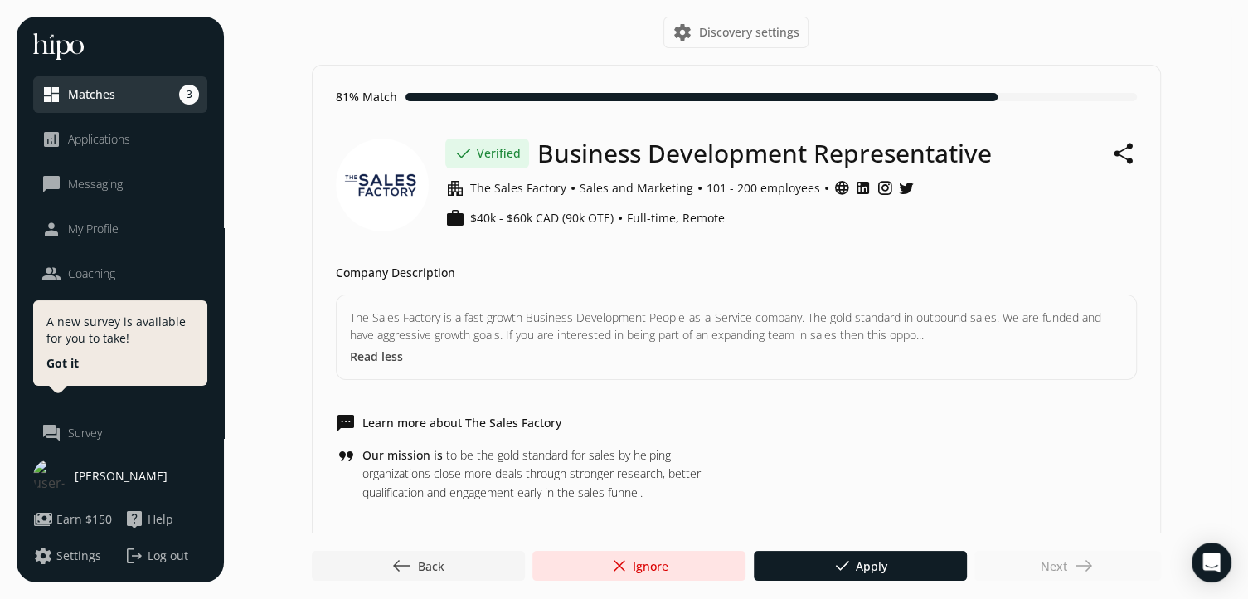
click at [410, 565] on span "west" at bounding box center [401, 566] width 20 height 20
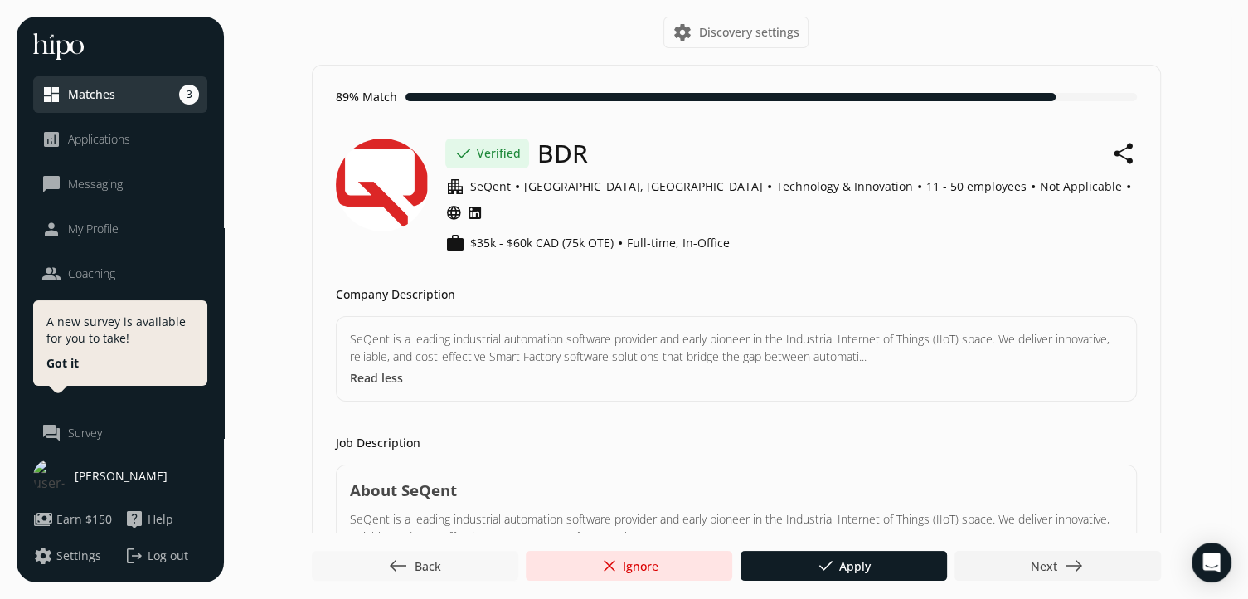
click at [410, 565] on span "west Back" at bounding box center [414, 566] width 53 height 20
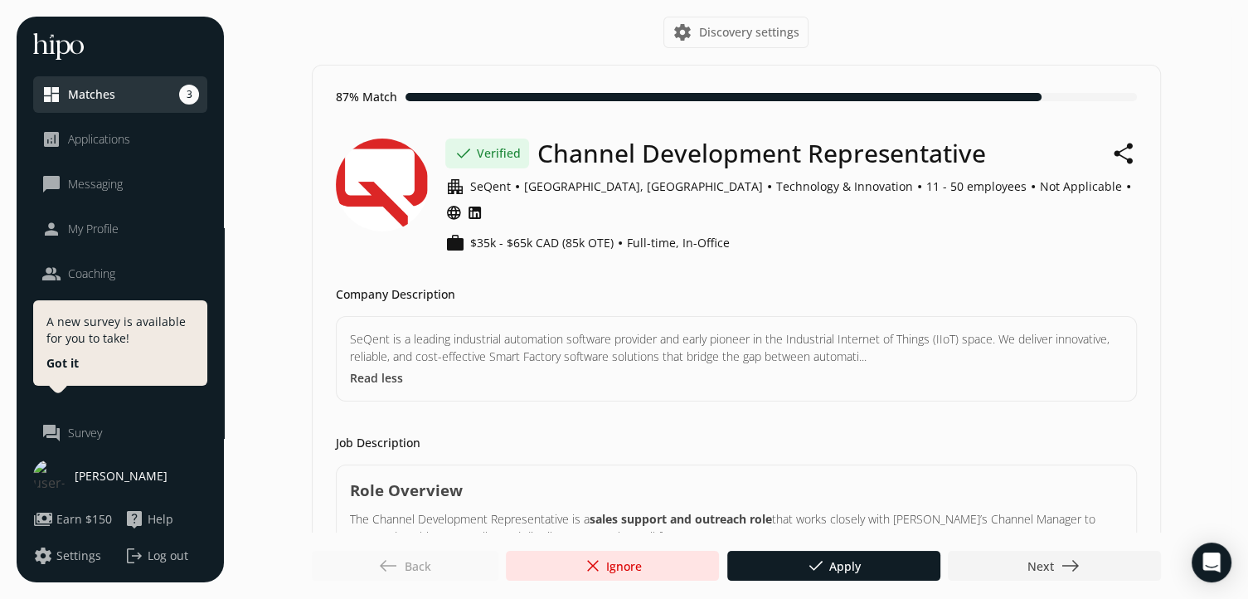
click at [410, 565] on div "west Back" at bounding box center [405, 566] width 187 height 30
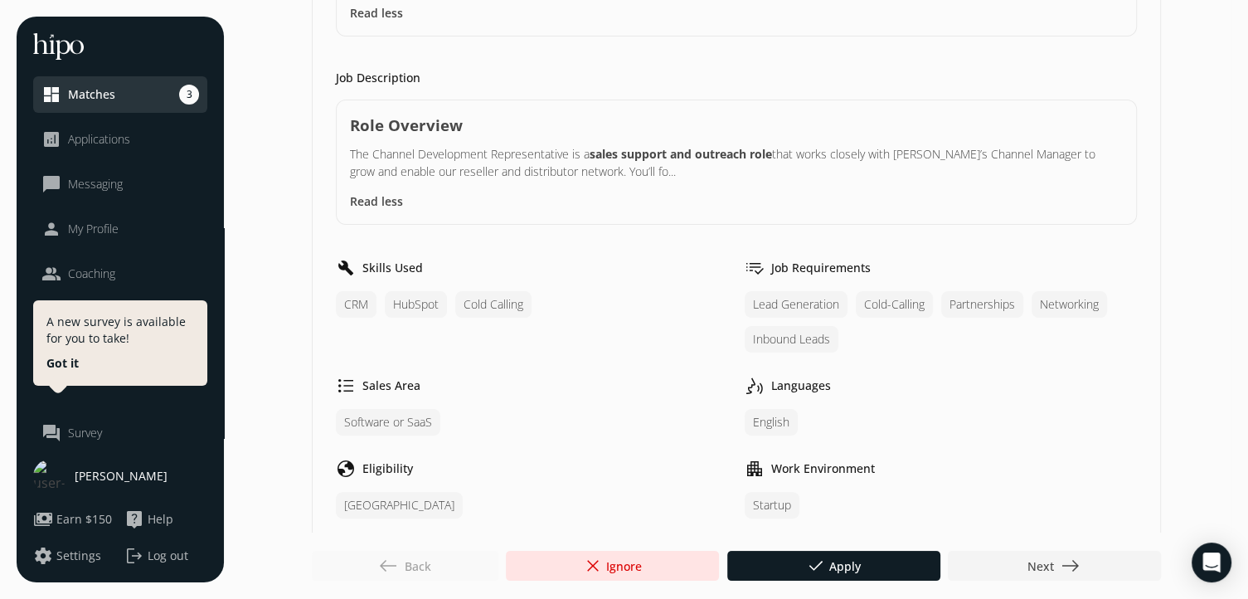
scroll to position [365, 0]
click at [1032, 584] on footer "west Back close Ignore done Apply Next east" at bounding box center [624, 565] width 1248 height 66
click at [1044, 566] on span "Next east" at bounding box center [1053, 566] width 53 height 20
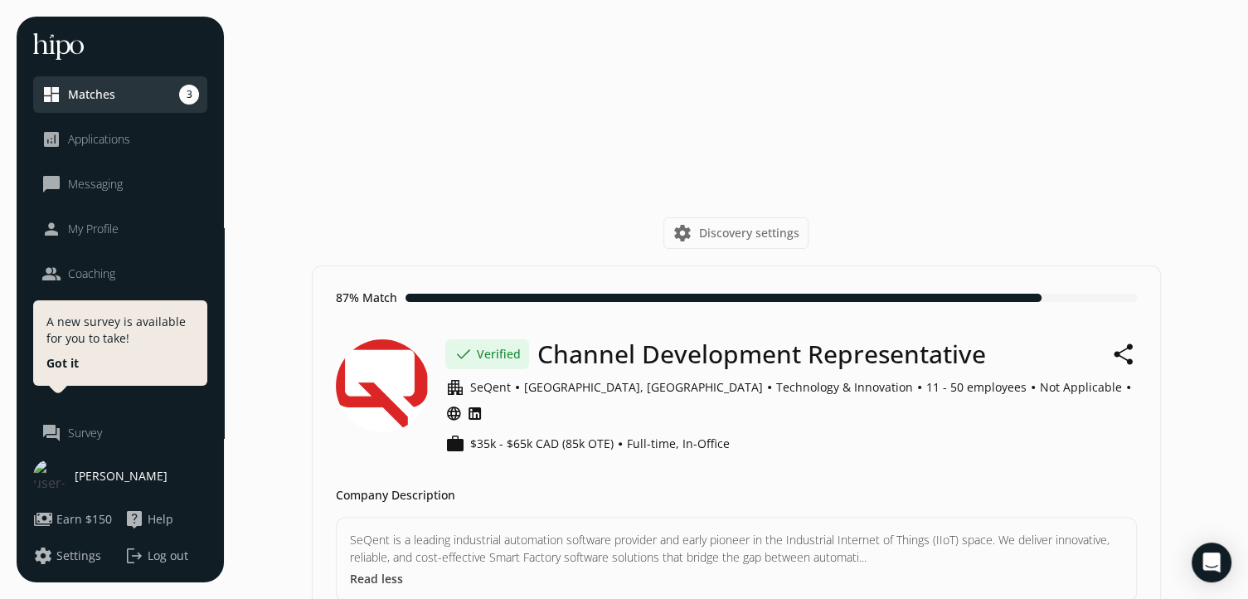
scroll to position [0, 0]
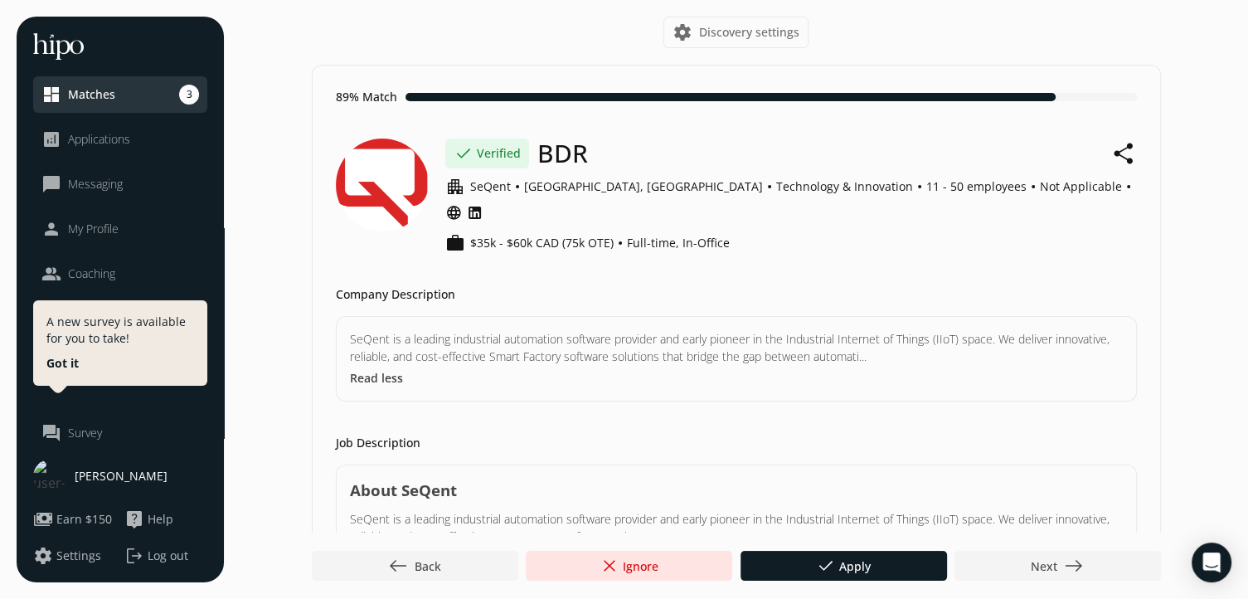
click at [1044, 566] on span "Next east" at bounding box center [1057, 566] width 53 height 20
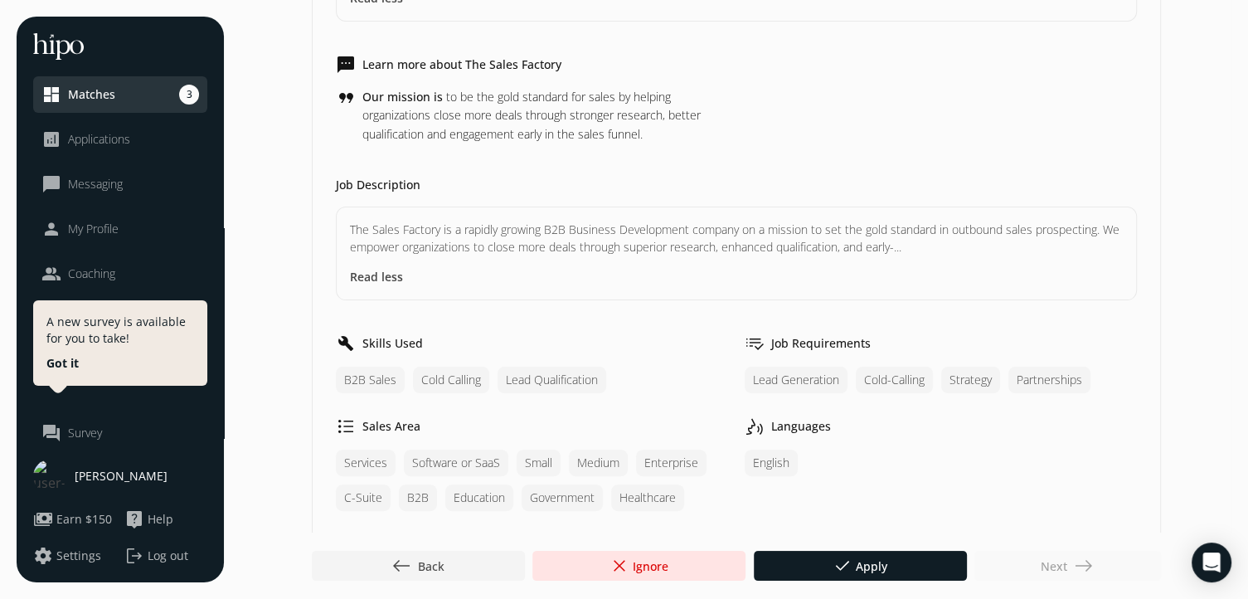
scroll to position [358, 0]
click at [396, 269] on button "Read less" at bounding box center [376, 276] width 53 height 17
click at [392, 279] on button "Read more" at bounding box center [380, 276] width 61 height 17
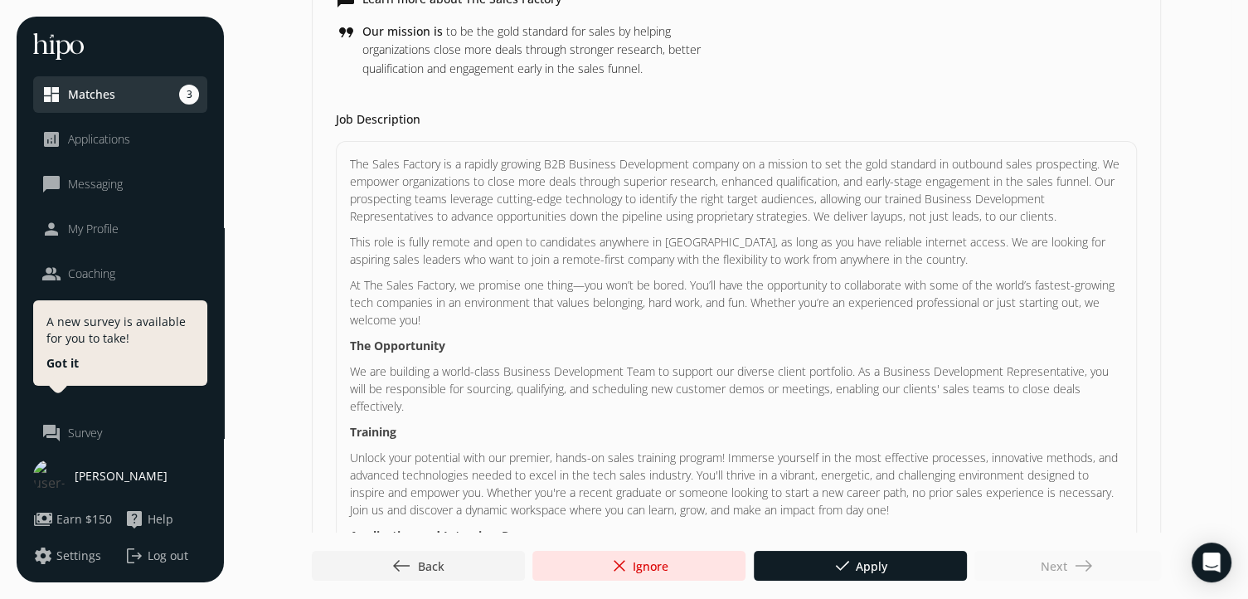
scroll to position [0, 0]
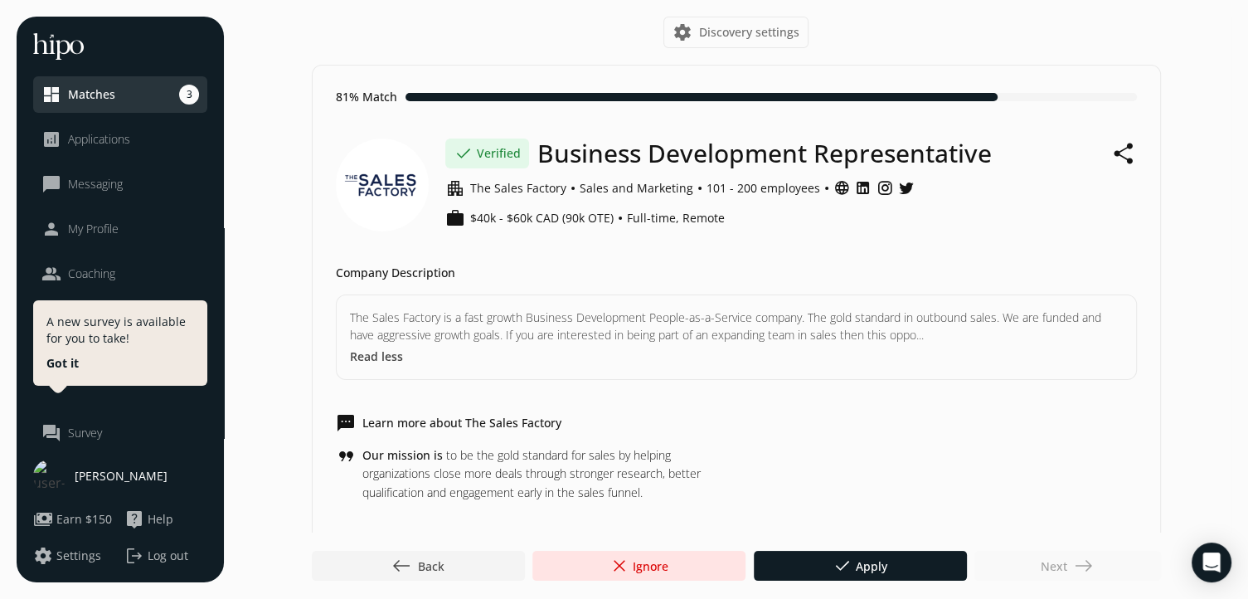
click at [389, 354] on button "Read less" at bounding box center [376, 355] width 53 height 17
click at [389, 354] on button "Read more" at bounding box center [380, 355] width 61 height 17
